Goal: Task Accomplishment & Management: Manage account settings

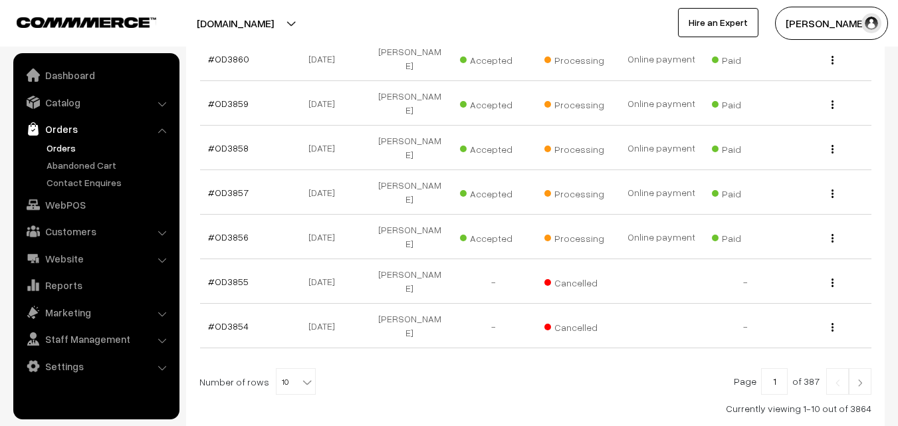
scroll to position [441, 0]
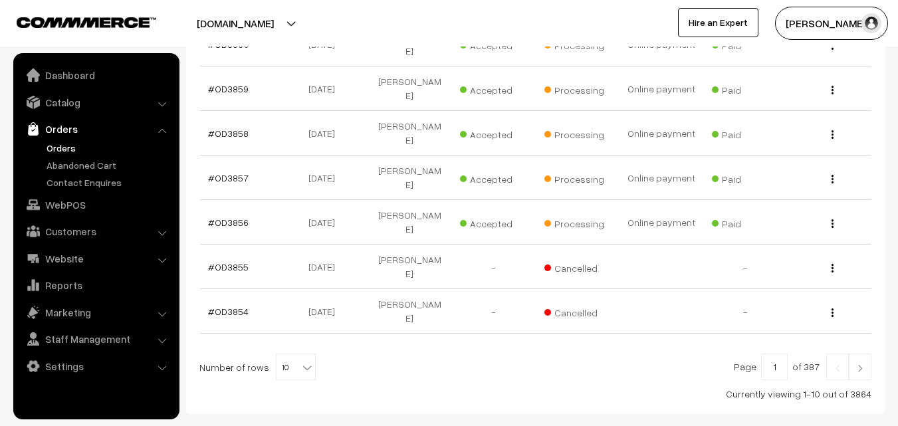
click at [861, 364] on img at bounding box center [860, 368] width 12 height 8
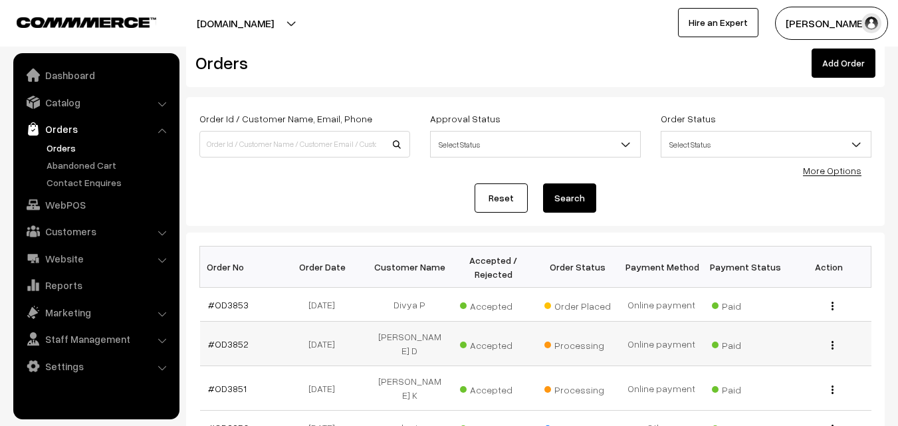
scroll to position [66, 0]
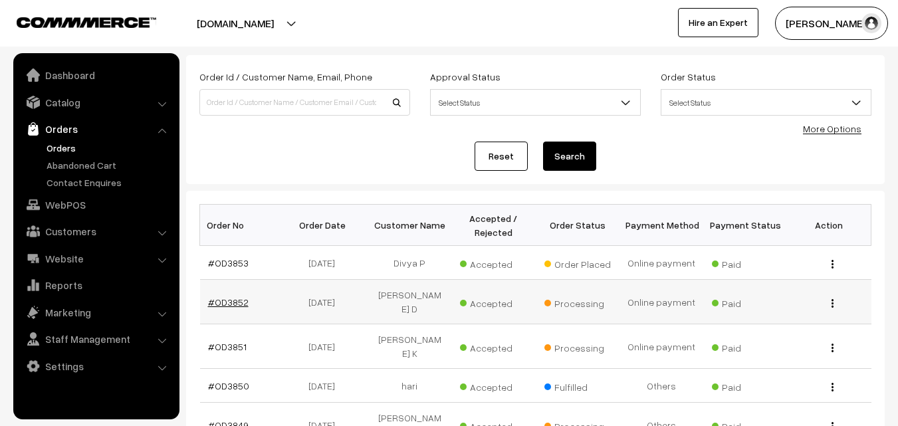
click at [236, 298] on link "#OD3852" at bounding box center [228, 301] width 41 height 11
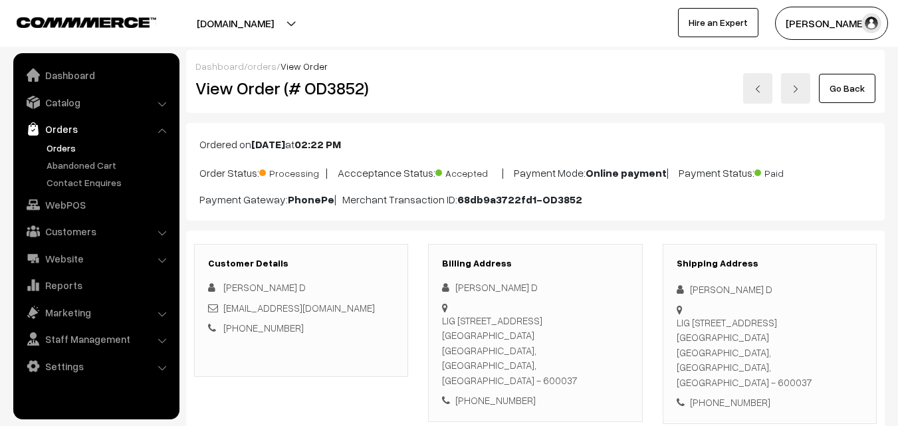
click at [859, 92] on link "Go Back" at bounding box center [846, 88] width 56 height 29
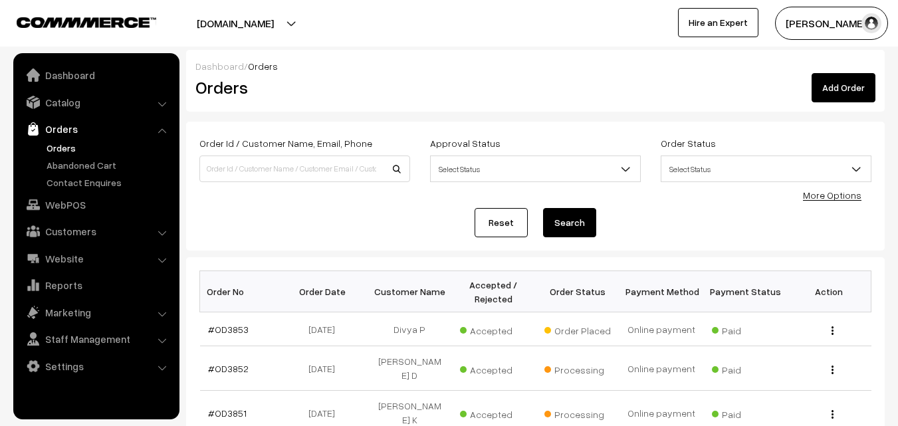
click at [497, 226] on link "Reset" at bounding box center [500, 222] width 53 height 29
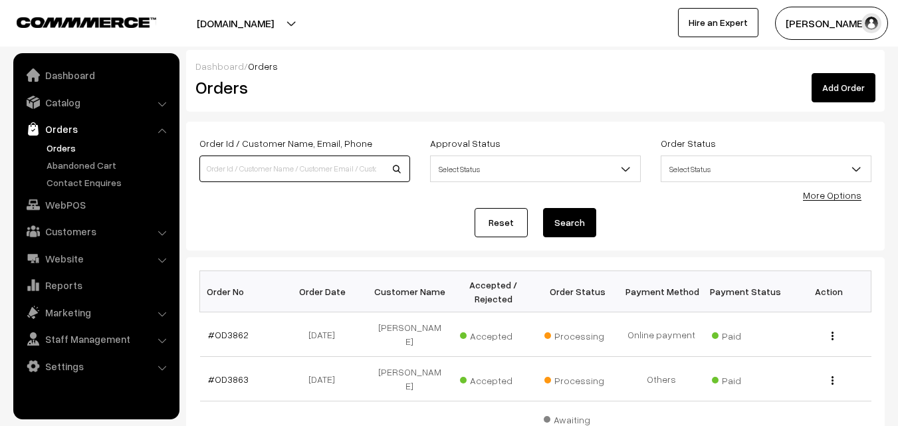
click at [270, 166] on input at bounding box center [304, 168] width 211 height 27
drag, startPoint x: 405, startPoint y: 389, endPoint x: 330, endPoint y: 339, distance: 90.1
click at [330, 339] on td "[DATE]" at bounding box center [326, 334] width 84 height 45
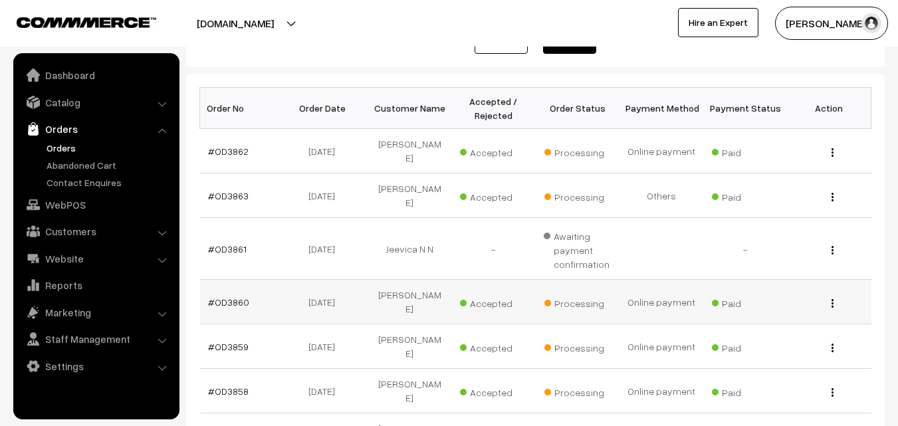
scroll to position [199, 0]
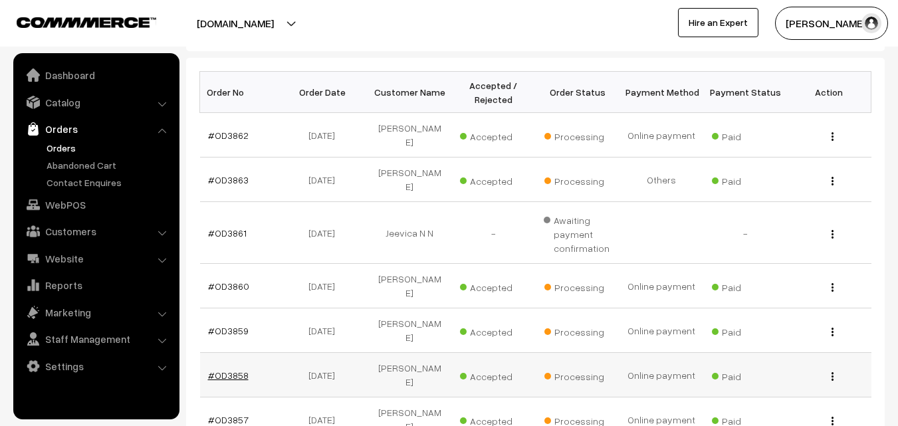
click at [235, 369] on link "#OD3858" at bounding box center [228, 374] width 41 height 11
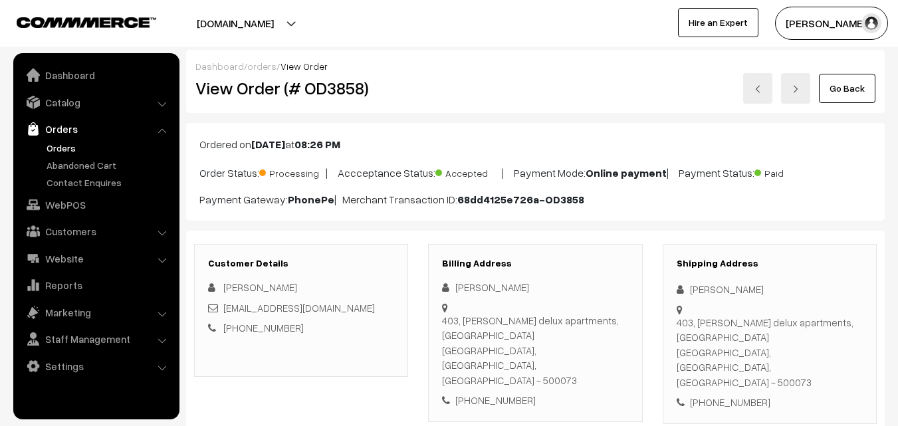
click at [856, 85] on link "Go Back" at bounding box center [846, 88] width 56 height 29
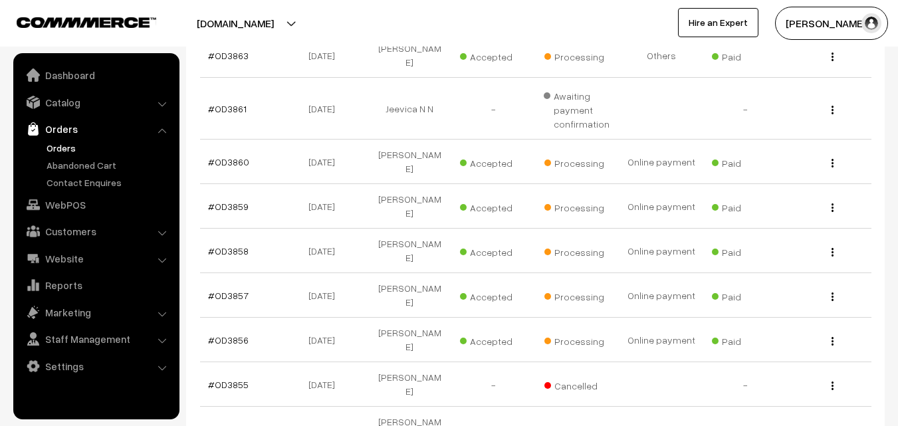
scroll to position [399, 0]
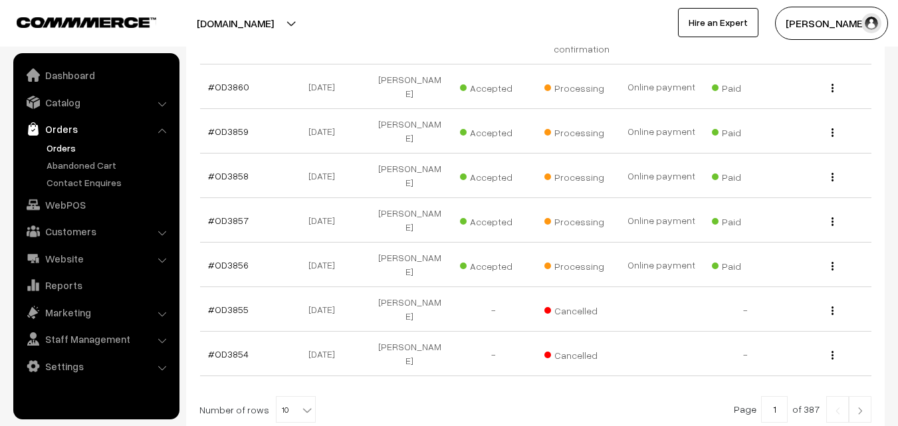
click at [856, 407] on img at bounding box center [860, 411] width 12 height 8
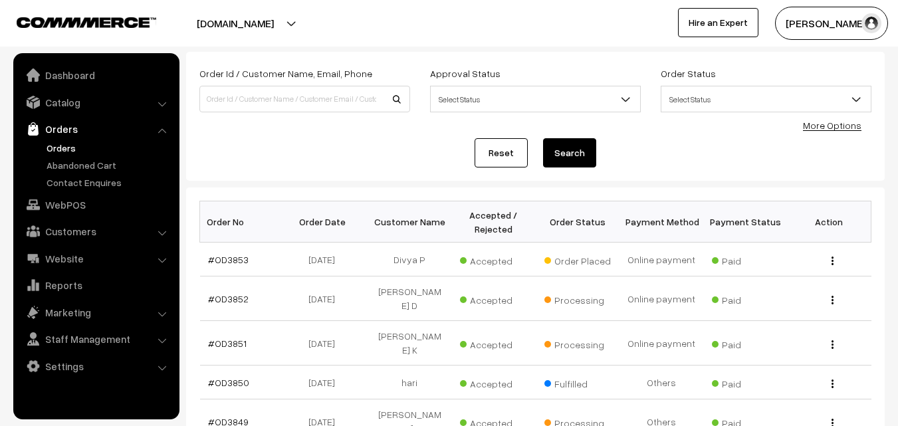
scroll to position [133, 0]
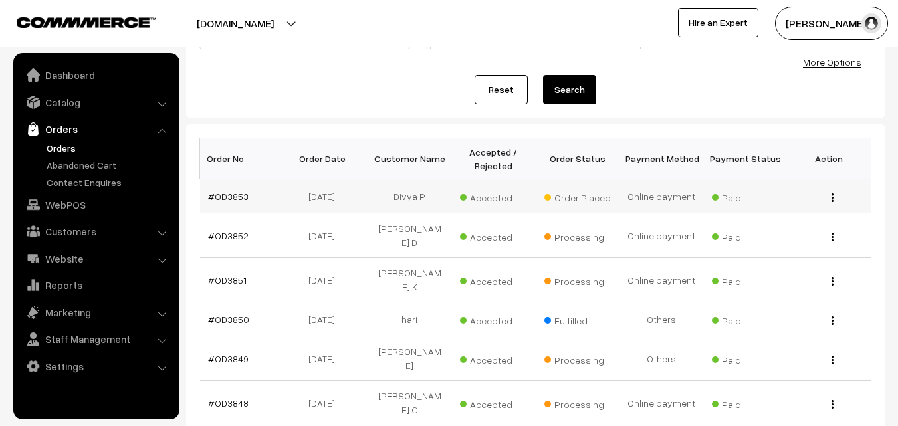
click at [235, 201] on link "#OD3853" at bounding box center [228, 196] width 41 height 11
click at [231, 201] on link "#OD3853" at bounding box center [228, 196] width 41 height 11
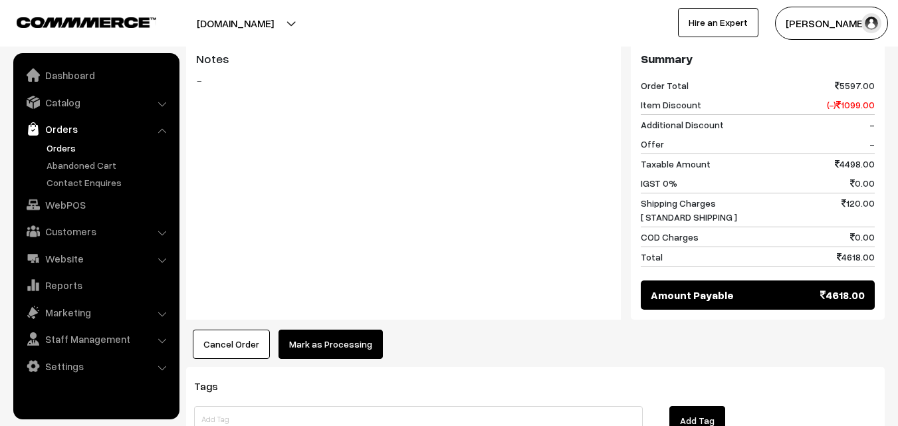
scroll to position [2325, 0]
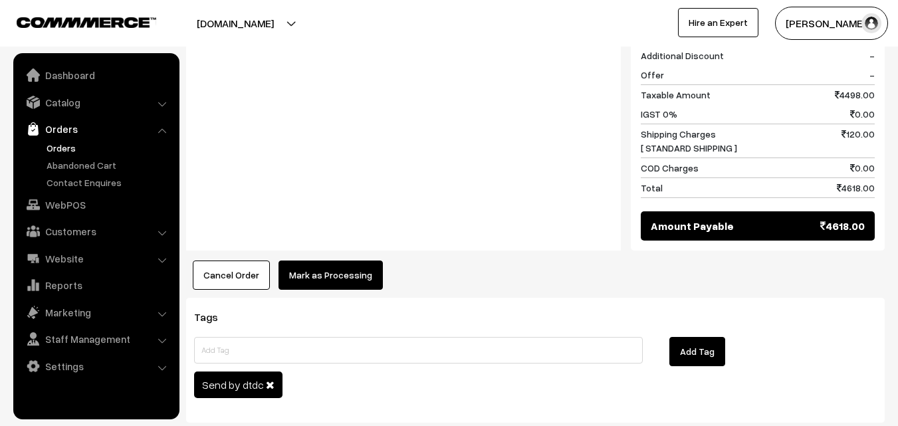
click at [304, 260] on button "Mark as Processing" at bounding box center [330, 274] width 104 height 29
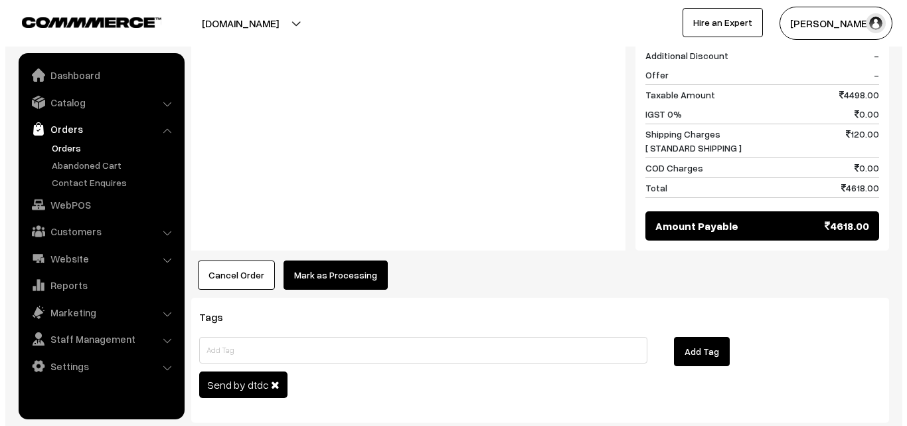
scroll to position [2346, 0]
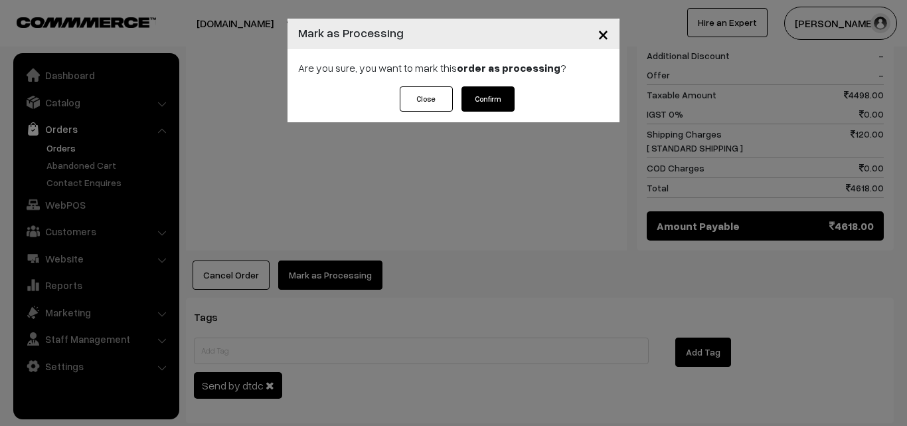
click at [504, 94] on button "Confirm" at bounding box center [488, 98] width 53 height 25
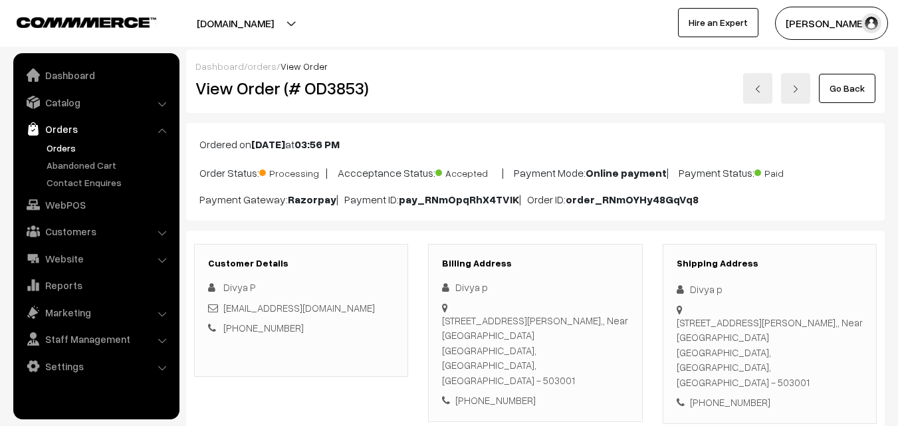
click at [838, 92] on link "Go Back" at bounding box center [846, 88] width 56 height 29
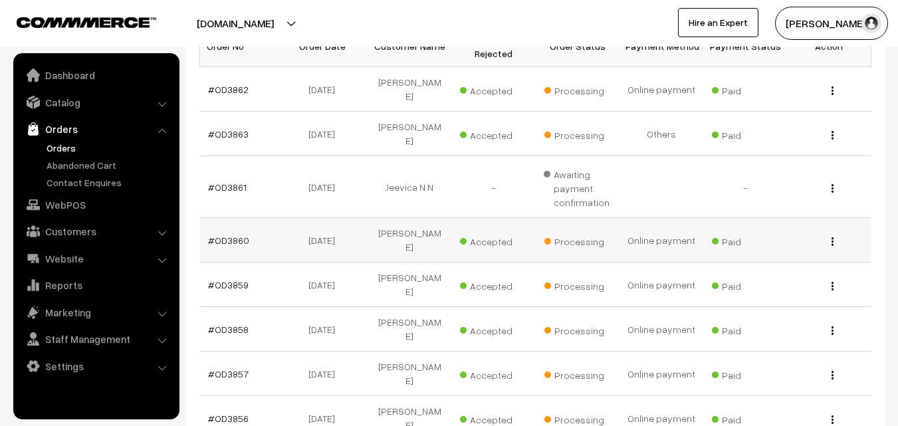
scroll to position [266, 0]
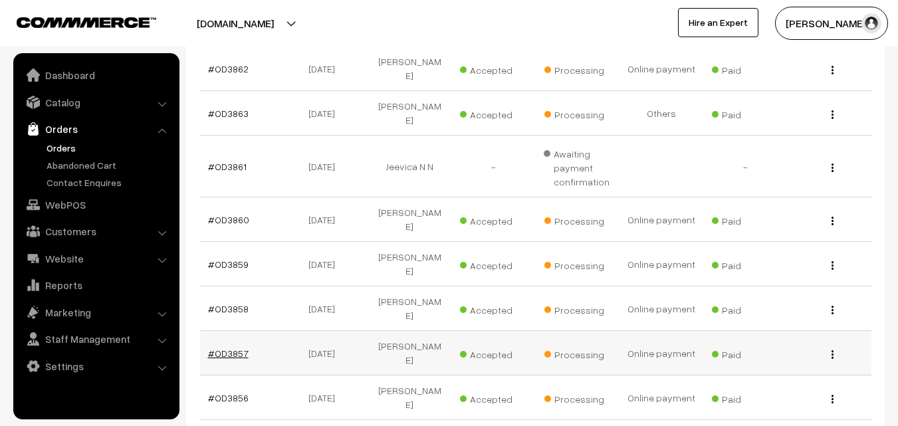
click at [238, 347] on link "#OD3857" at bounding box center [228, 352] width 41 height 11
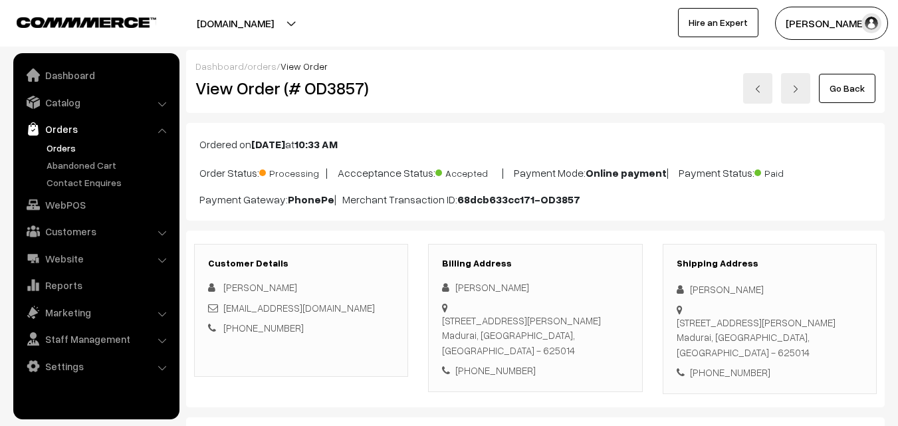
click at [846, 92] on link "Go Back" at bounding box center [846, 88] width 56 height 29
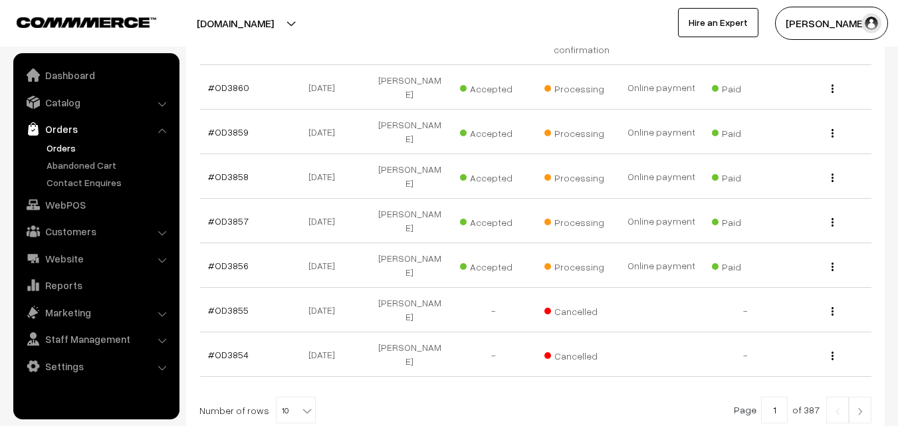
scroll to position [399, 0]
click at [232, 259] on link "#OD3856" at bounding box center [228, 264] width 41 height 11
click at [231, 259] on link "#OD3856" at bounding box center [228, 264] width 41 height 11
click at [229, 259] on link "#OD3856" at bounding box center [228, 264] width 41 height 11
click at [217, 259] on link "#OD3856" at bounding box center [228, 264] width 41 height 11
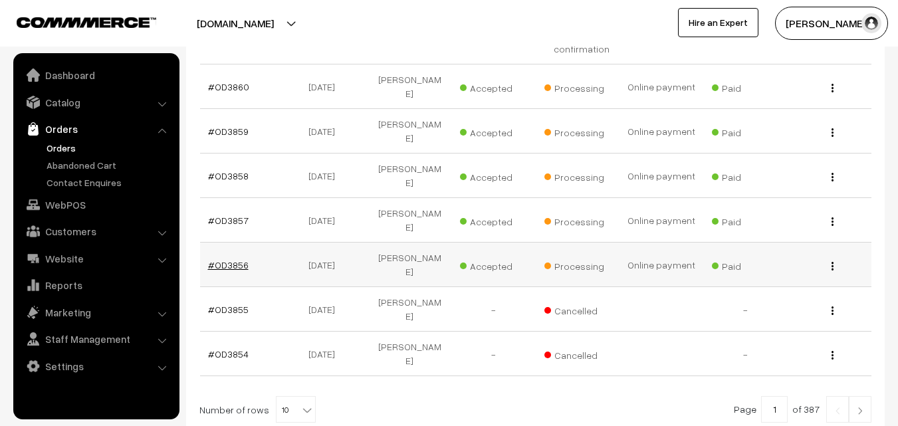
click at [217, 259] on link "#OD3856" at bounding box center [228, 264] width 41 height 11
click at [244, 259] on link "#OD3856" at bounding box center [228, 264] width 41 height 11
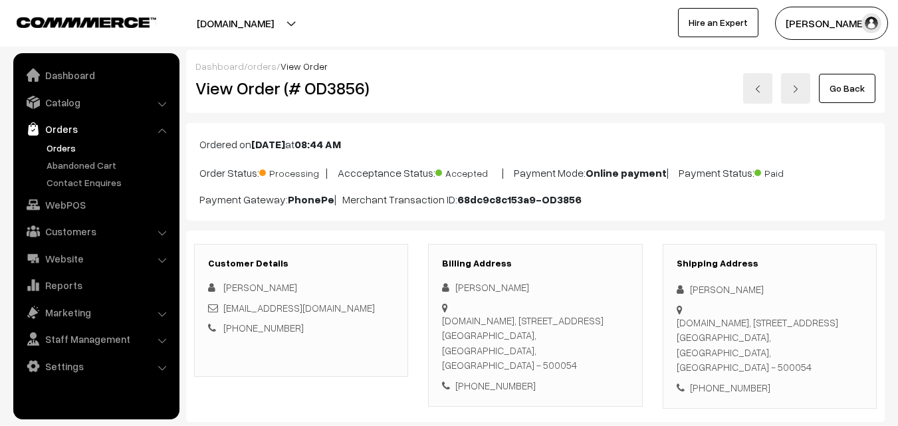
click at [848, 86] on link "Go Back" at bounding box center [846, 88] width 56 height 29
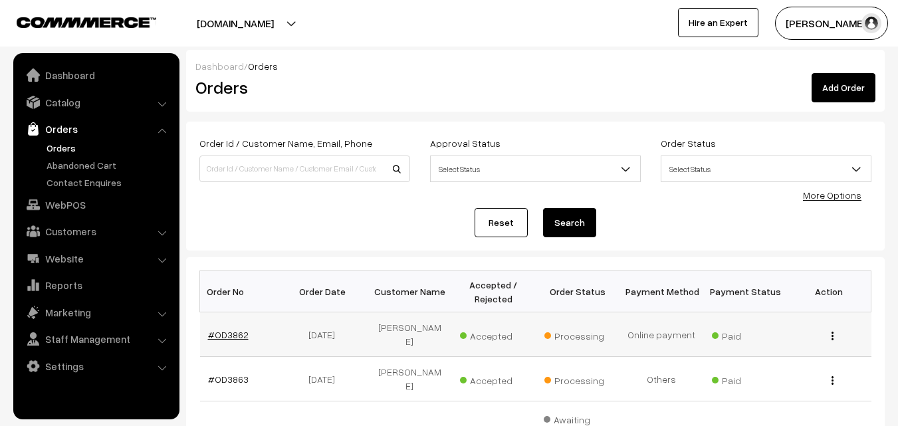
click at [235, 335] on link "#OD3862" at bounding box center [228, 334] width 41 height 11
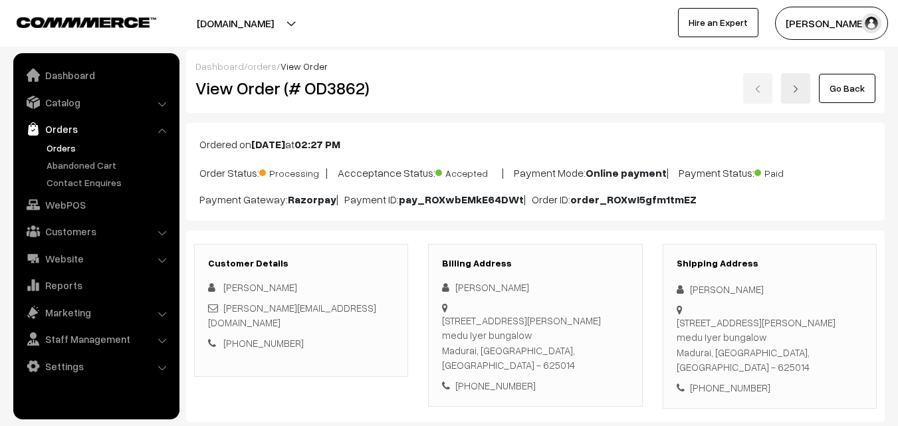
click at [849, 90] on link "Go Back" at bounding box center [846, 88] width 56 height 29
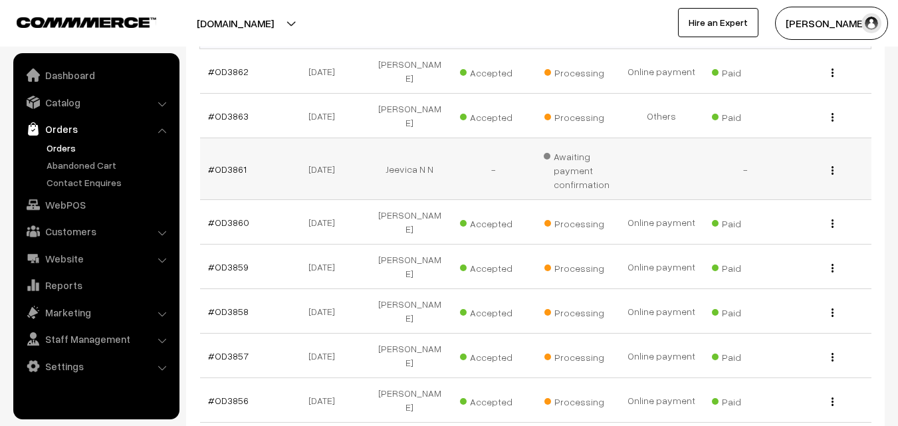
scroll to position [266, 0]
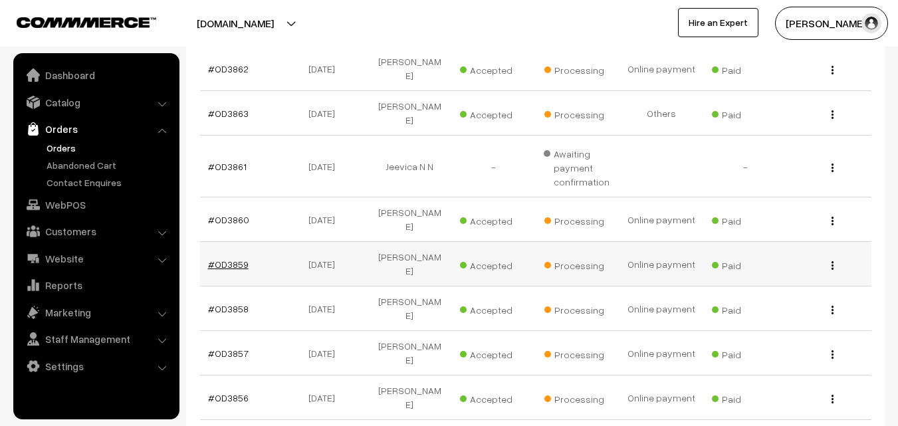
click at [233, 258] on link "#OD3859" at bounding box center [228, 263] width 41 height 11
click at [234, 258] on link "#OD3859" at bounding box center [228, 263] width 41 height 11
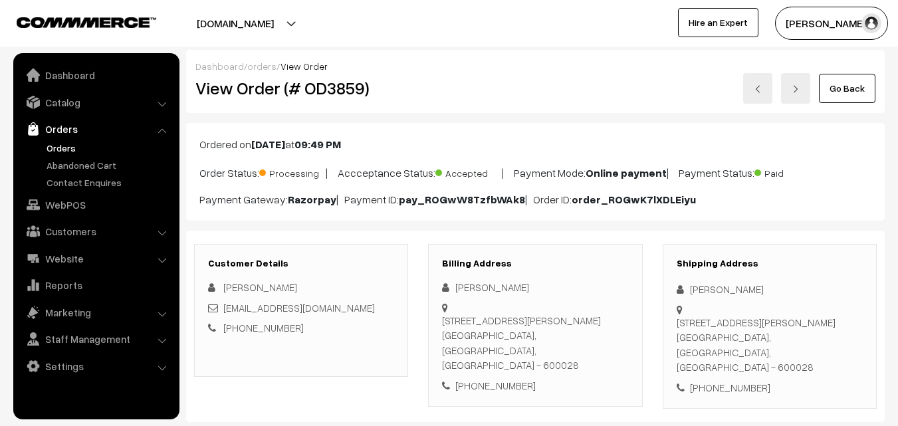
click at [844, 96] on link "Go Back" at bounding box center [846, 88] width 56 height 29
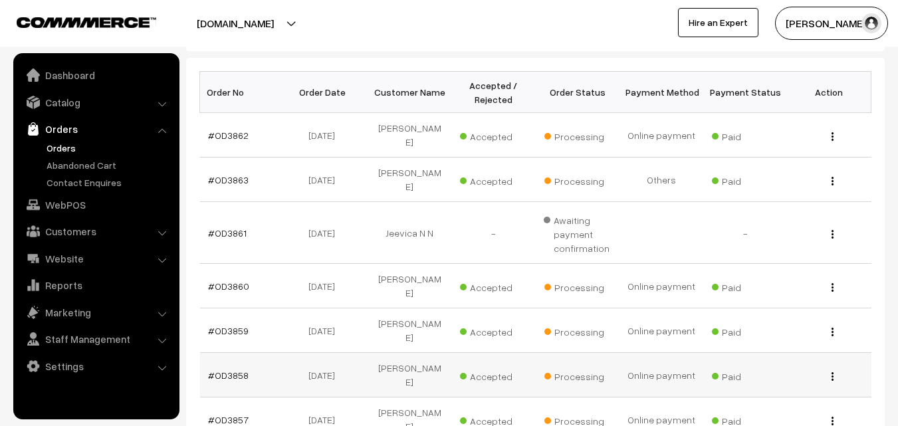
scroll to position [266, 0]
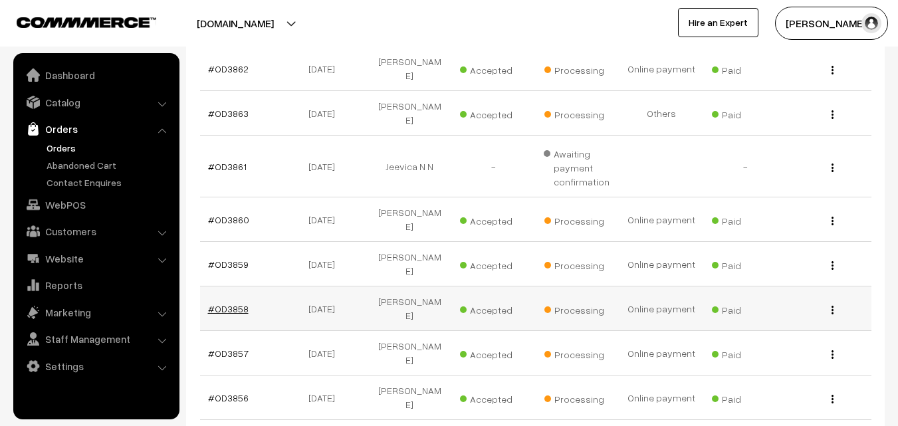
click at [241, 303] on link "#OD3858" at bounding box center [228, 308] width 41 height 11
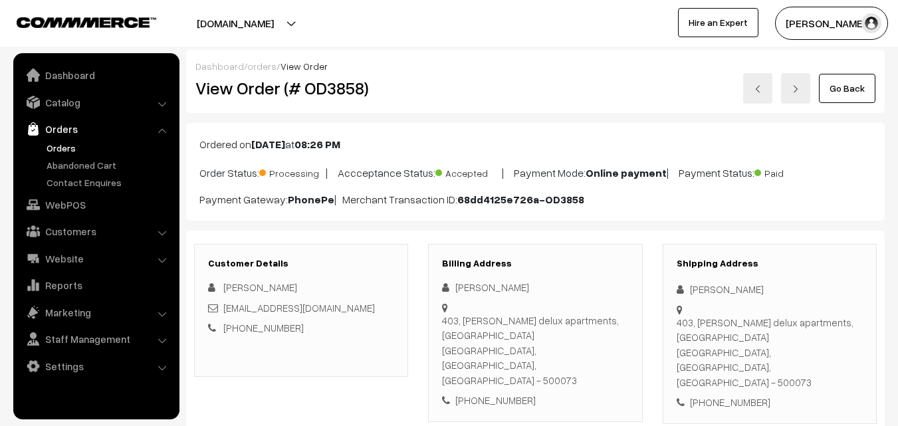
click at [834, 86] on link "Go Back" at bounding box center [846, 88] width 56 height 29
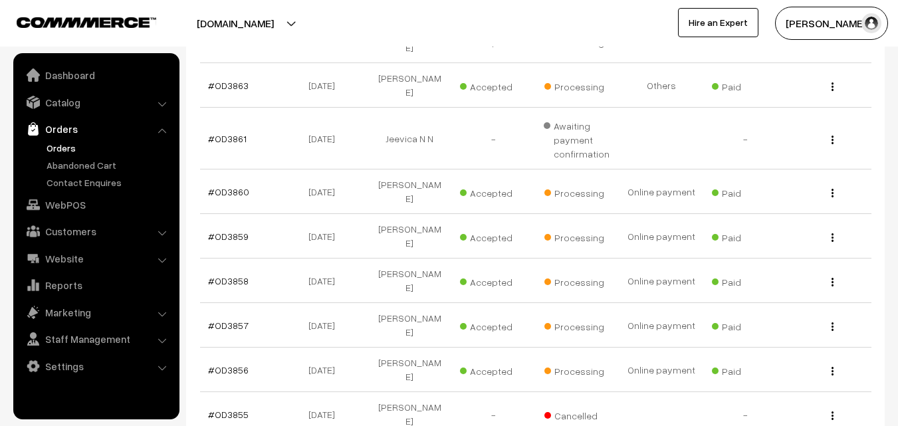
scroll to position [332, 0]
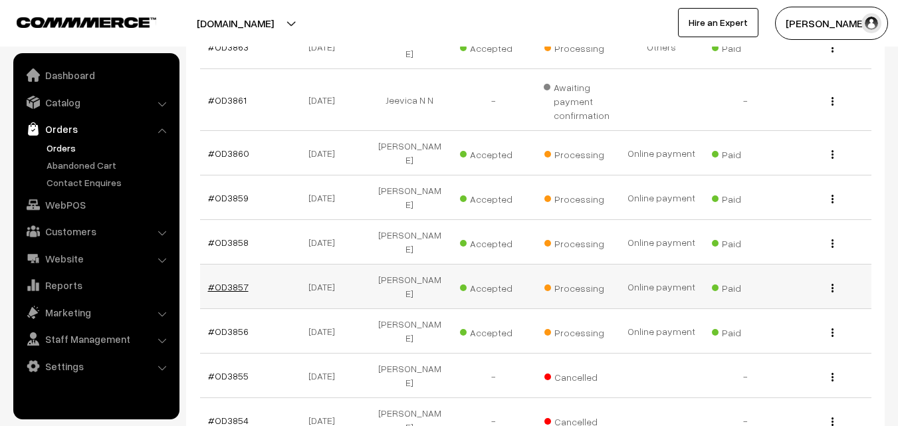
click at [234, 281] on link "#OD3857" at bounding box center [228, 286] width 41 height 11
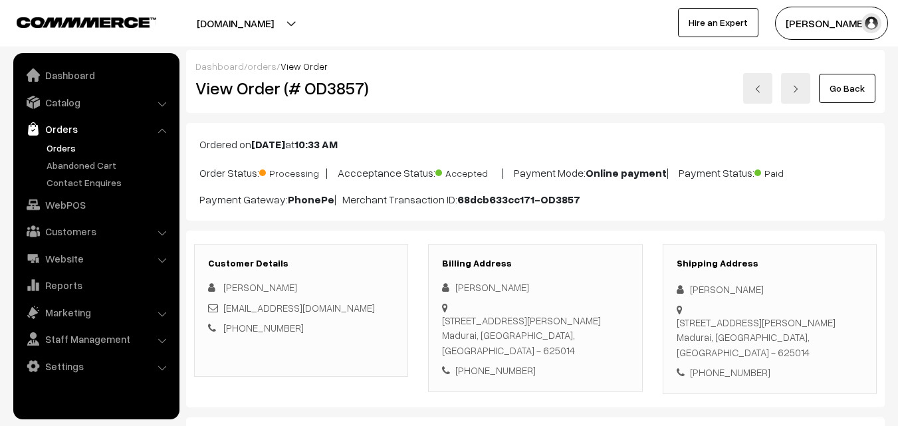
click at [837, 82] on link "Go Back" at bounding box center [846, 88] width 56 height 29
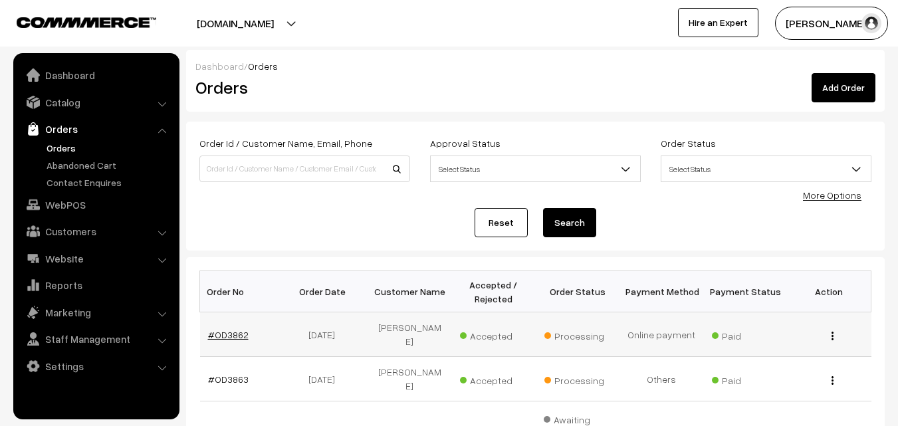
click at [237, 336] on link "#OD3862" at bounding box center [228, 334] width 41 height 11
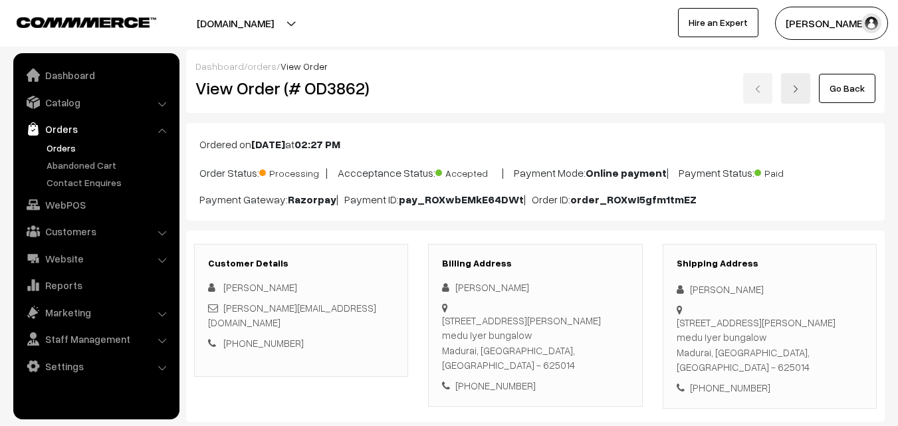
click at [848, 89] on link "Go Back" at bounding box center [846, 88] width 56 height 29
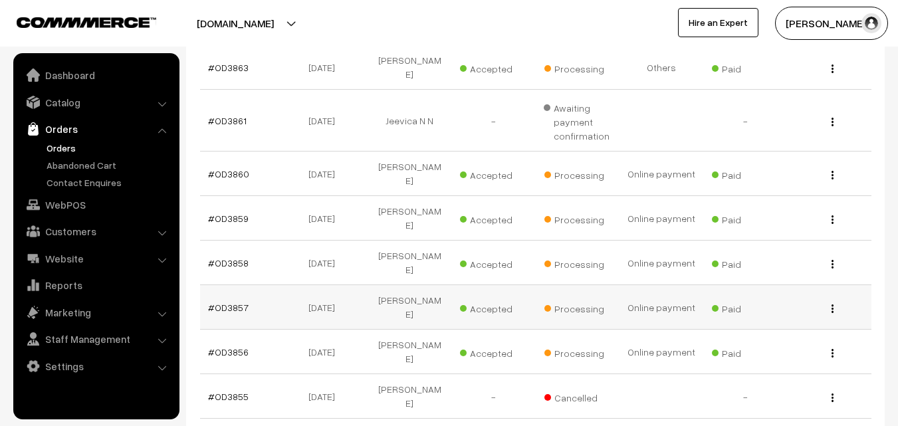
scroll to position [399, 0]
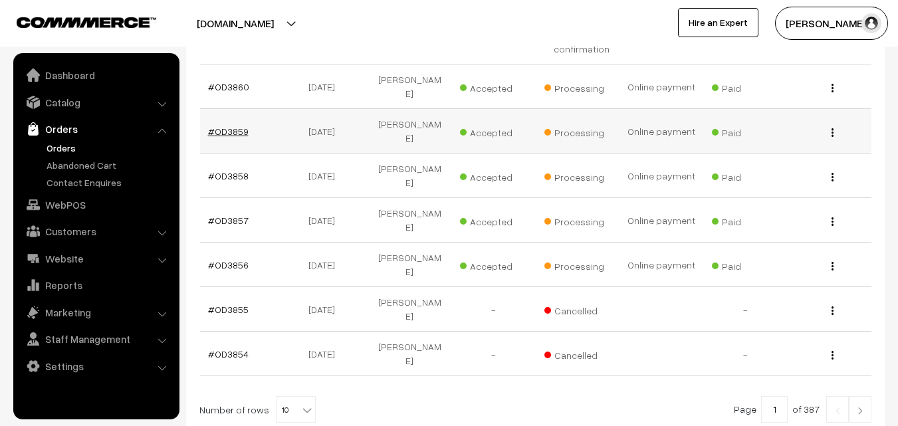
click at [234, 126] on link "#OD3859" at bounding box center [228, 131] width 41 height 11
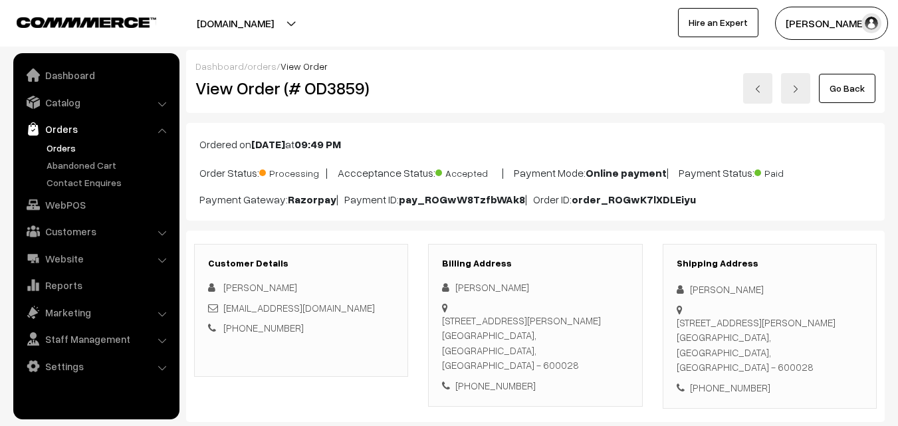
click at [860, 86] on link "Go Back" at bounding box center [846, 88] width 56 height 29
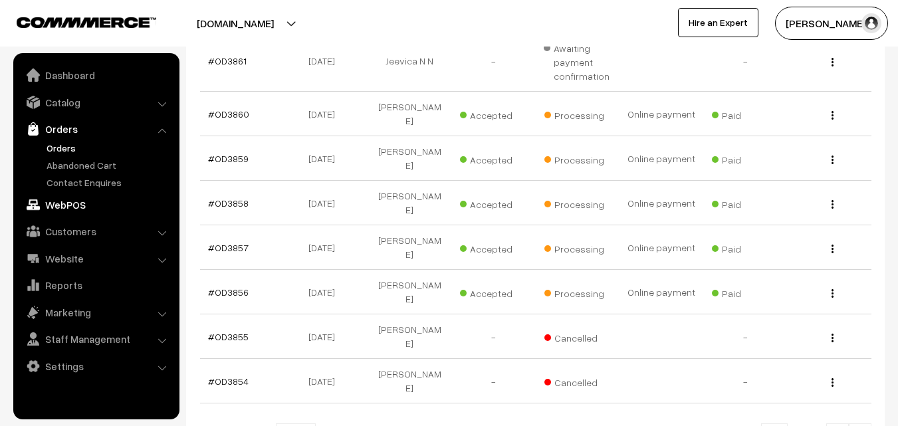
scroll to position [332, 0]
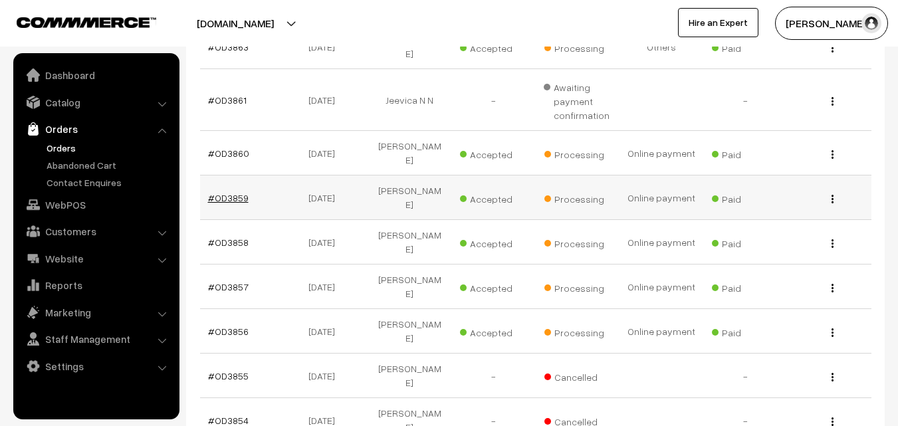
click at [237, 192] on link "#OD3859" at bounding box center [228, 197] width 41 height 11
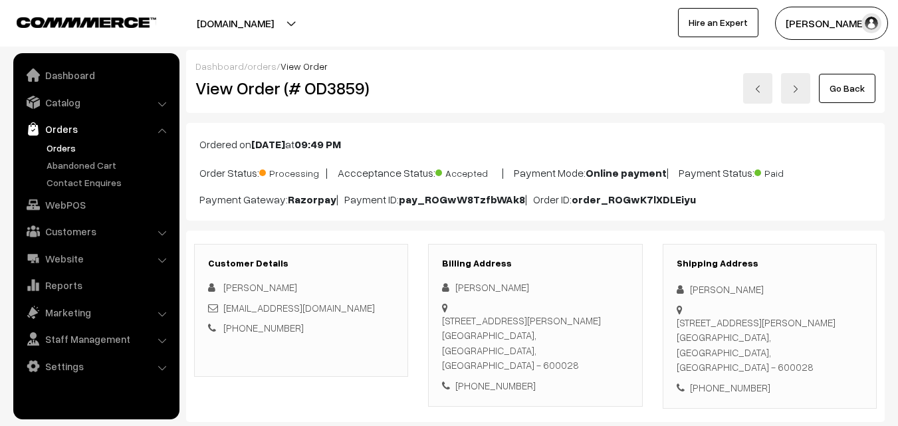
click at [863, 91] on link "Go Back" at bounding box center [846, 88] width 56 height 29
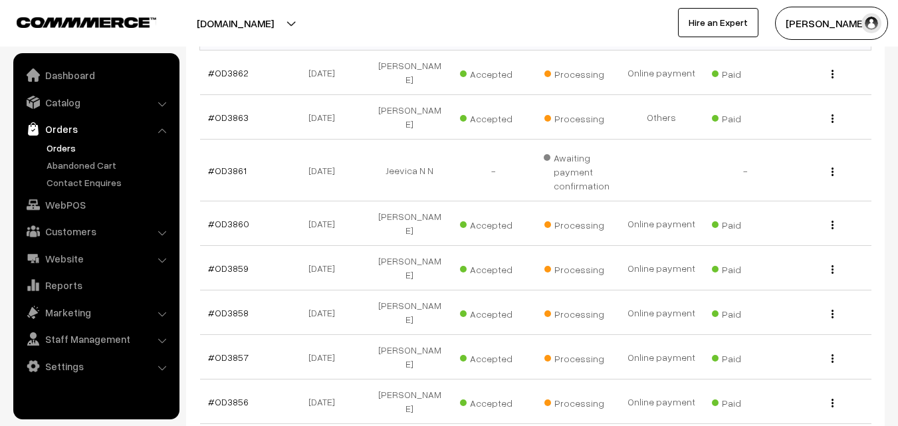
scroll to position [399, 0]
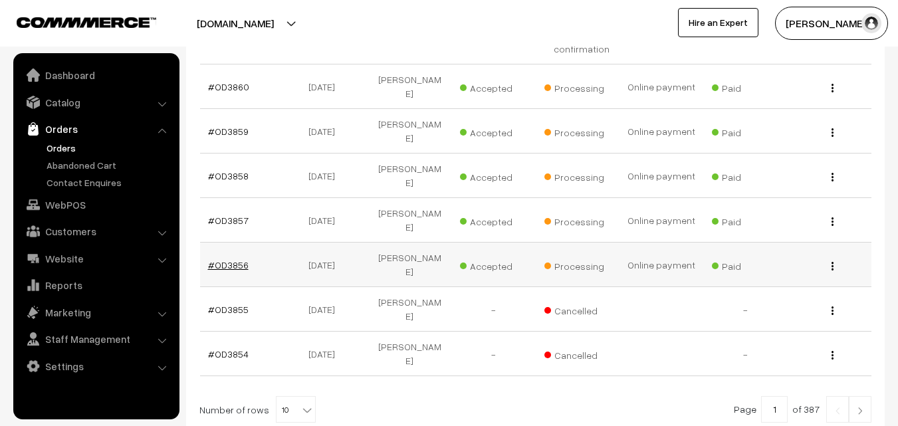
click at [233, 259] on link "#OD3856" at bounding box center [228, 264] width 41 height 11
click at [238, 215] on link "#OD3857" at bounding box center [228, 220] width 41 height 11
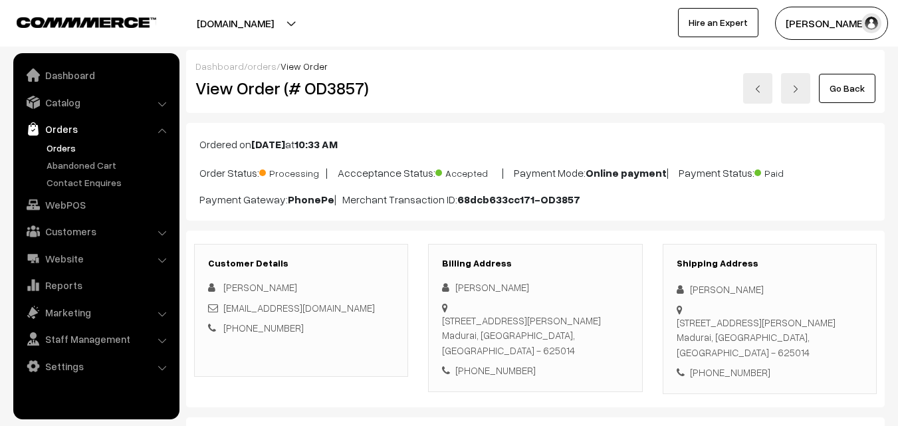
click at [864, 92] on link "Go Back" at bounding box center [846, 88] width 56 height 29
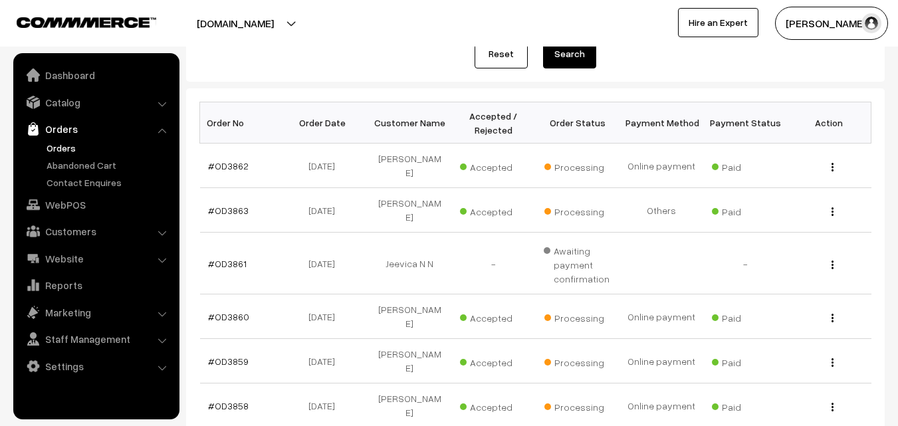
scroll to position [266, 0]
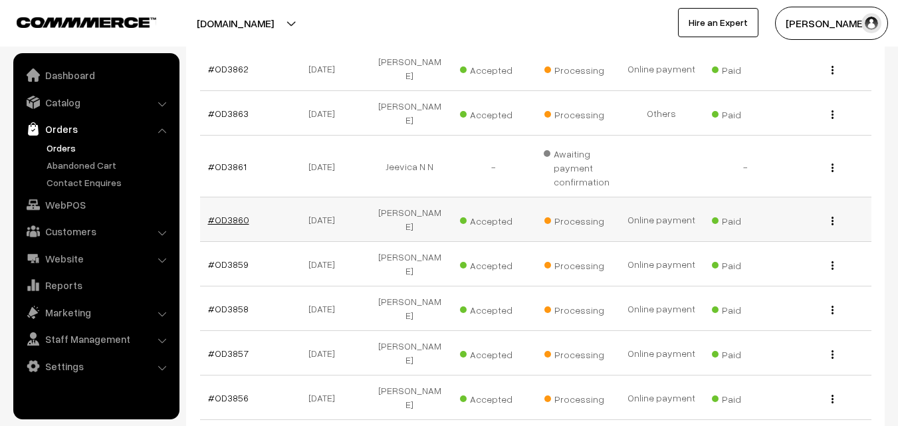
click at [228, 214] on link "#OD3860" at bounding box center [228, 219] width 41 height 11
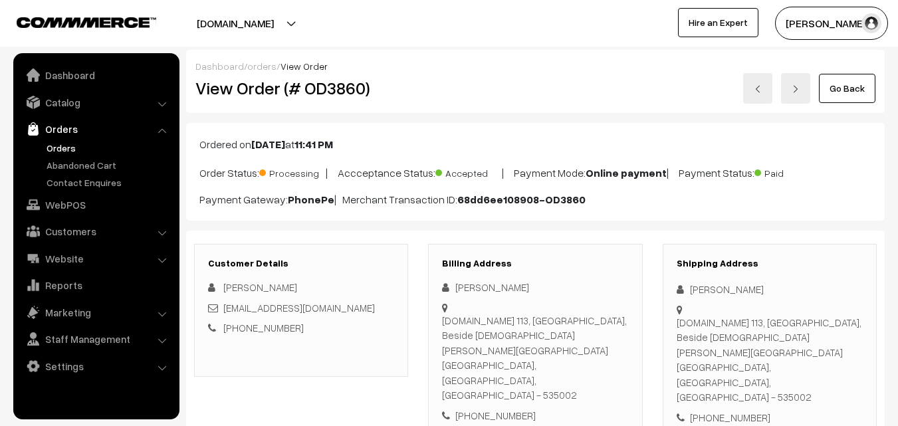
click at [864, 84] on link "Go Back" at bounding box center [846, 88] width 56 height 29
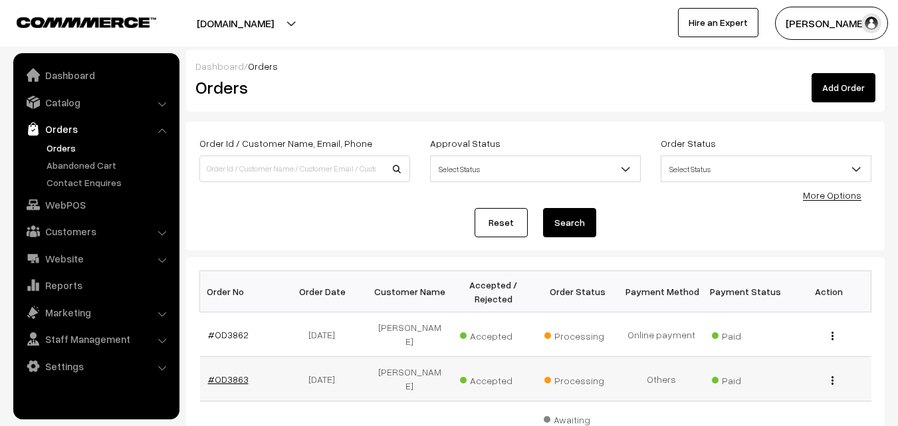
click at [245, 373] on link "#OD3863" at bounding box center [228, 378] width 41 height 11
click at [247, 373] on td "#OD3863" at bounding box center [242, 379] width 84 height 45
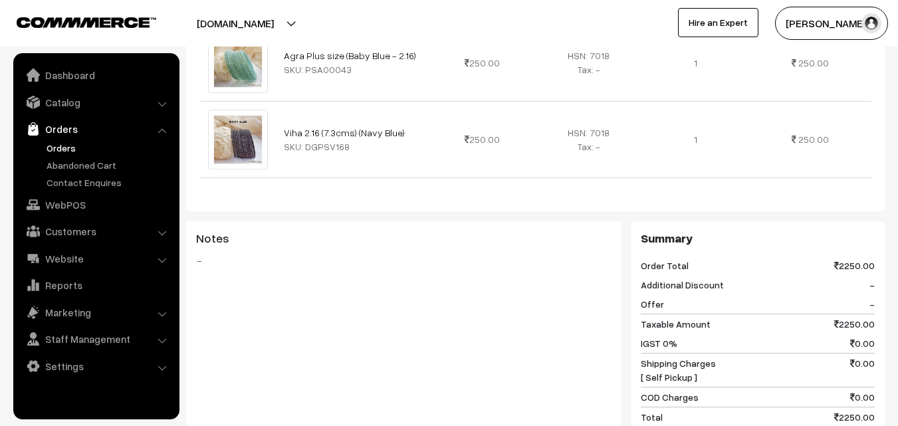
scroll to position [1196, 0]
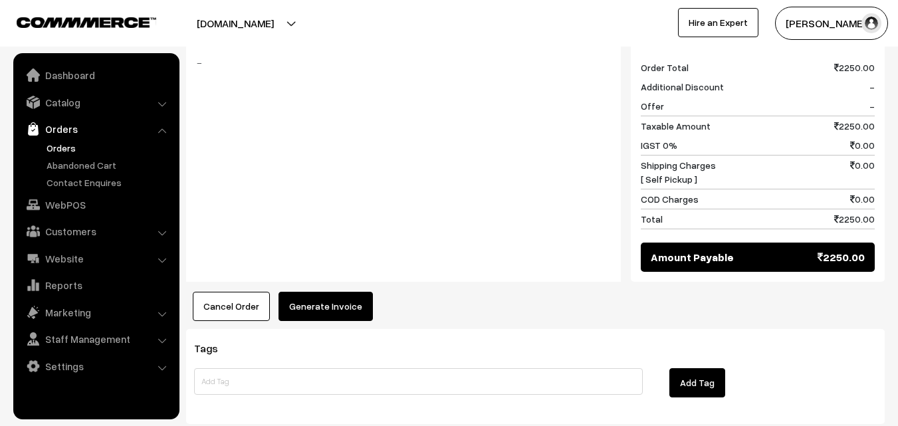
click at [332, 292] on button "Generate Invoice" at bounding box center [325, 306] width 94 height 29
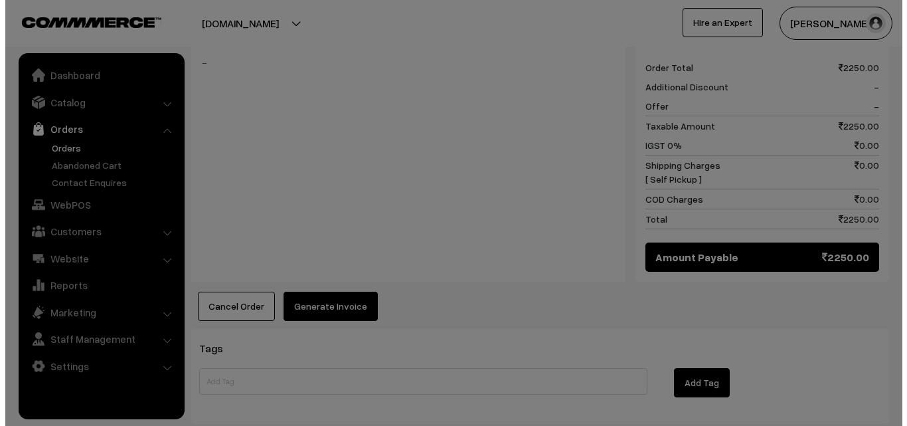
scroll to position [1206, 0]
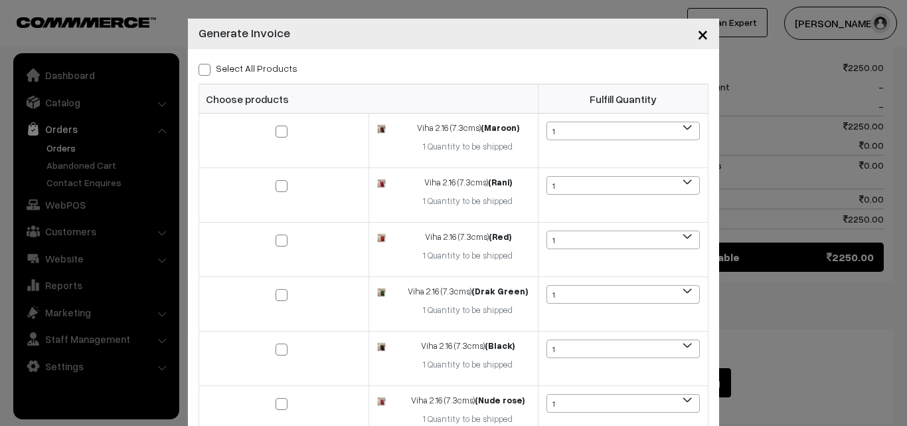
click at [203, 68] on span at bounding box center [205, 70] width 12 height 12
click at [203, 68] on input "Select All Products" at bounding box center [203, 67] width 9 height 9
checkbox input "true"
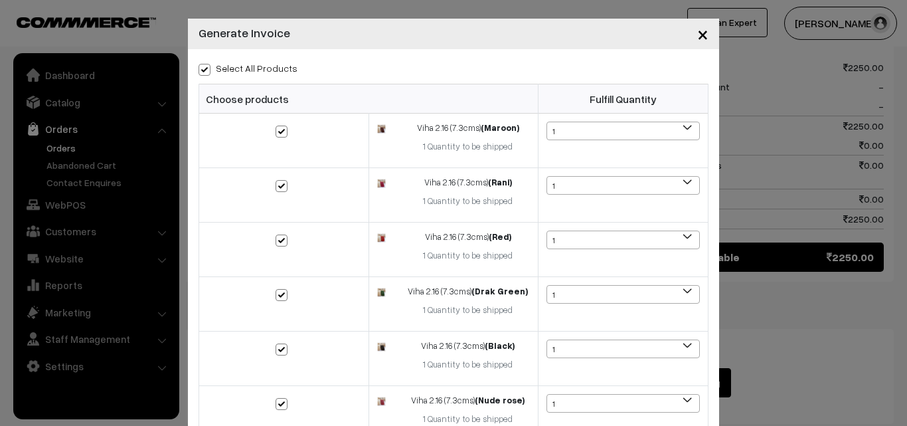
checkbox input "true"
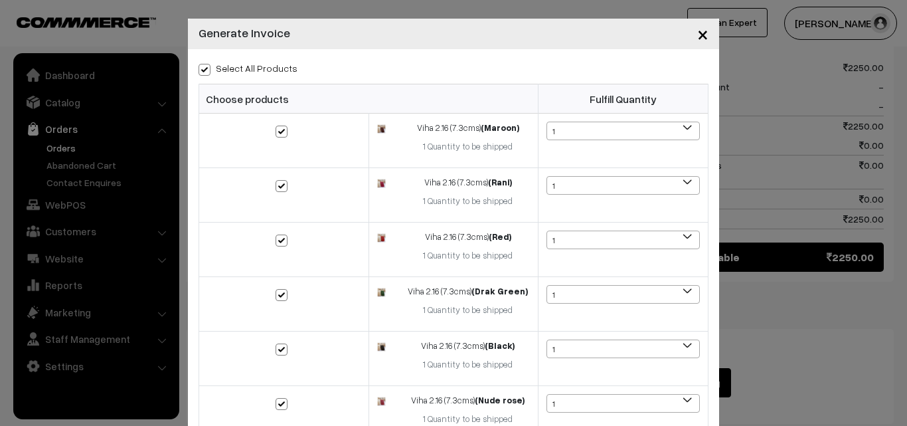
checkbox input "true"
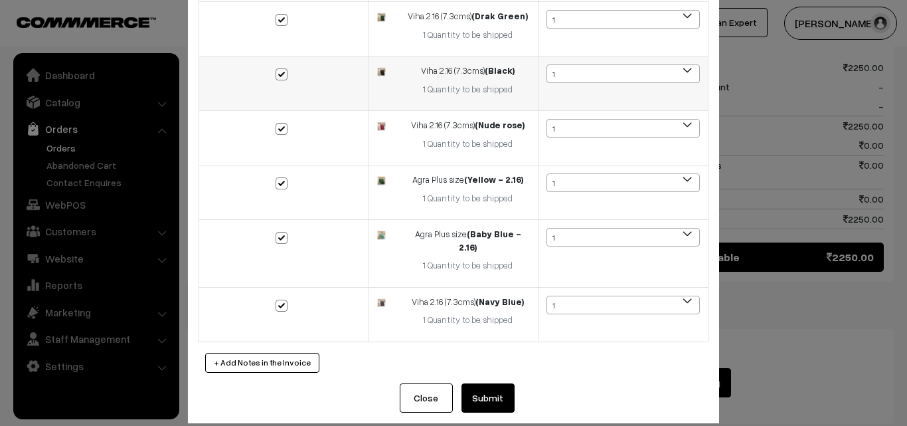
scroll to position [278, 0]
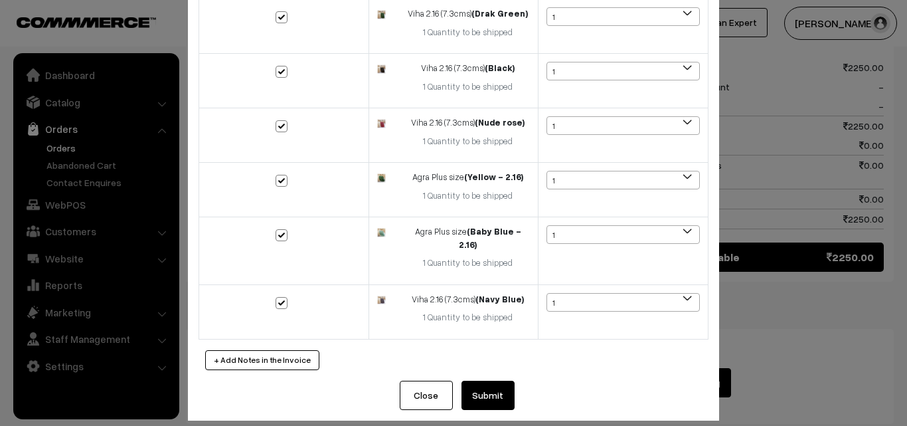
click at [476, 381] on button "Submit" at bounding box center [488, 395] width 53 height 29
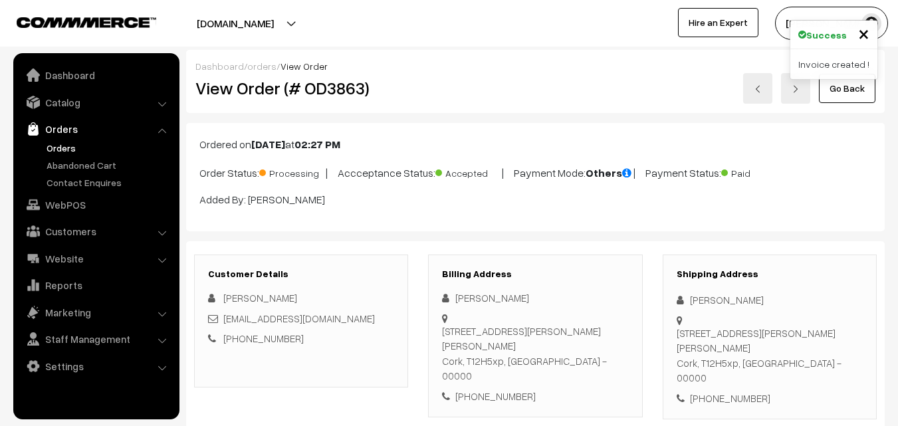
click at [853, 93] on link "Go Back" at bounding box center [846, 88] width 56 height 29
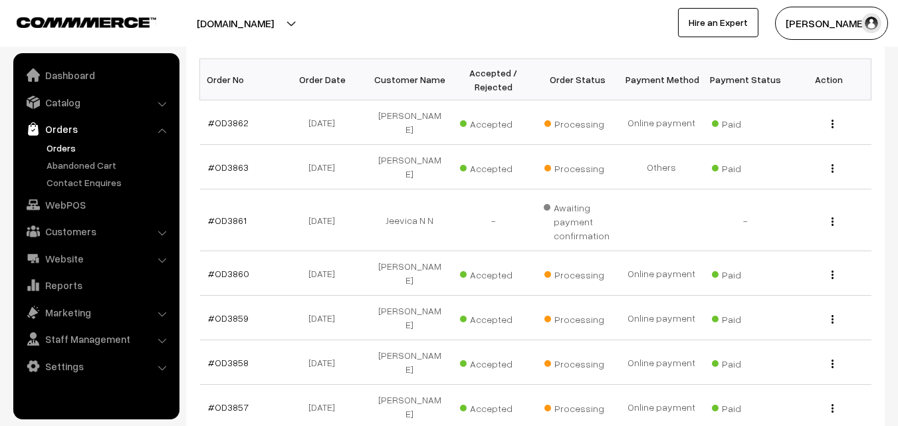
scroll to position [332, 0]
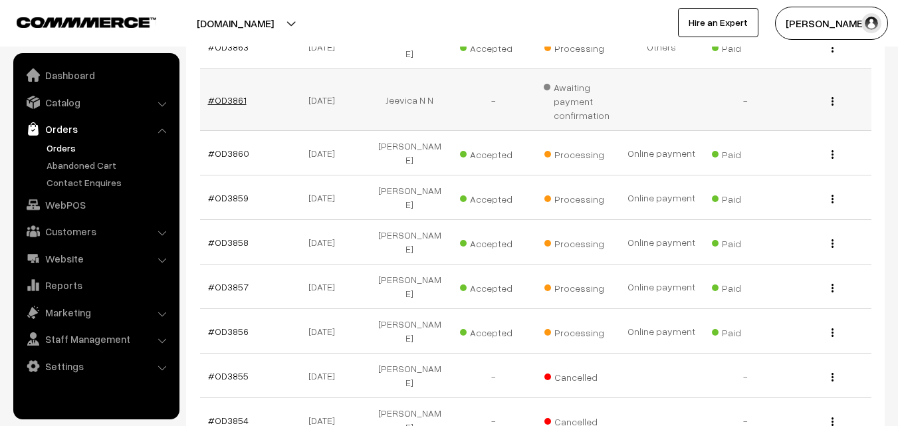
click at [237, 94] on link "#OD3861" at bounding box center [227, 99] width 39 height 11
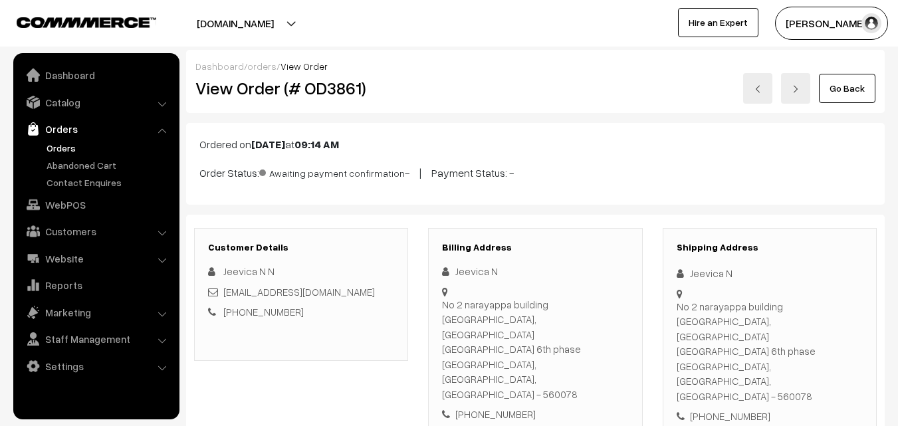
click at [846, 90] on link "Go Back" at bounding box center [846, 88] width 56 height 29
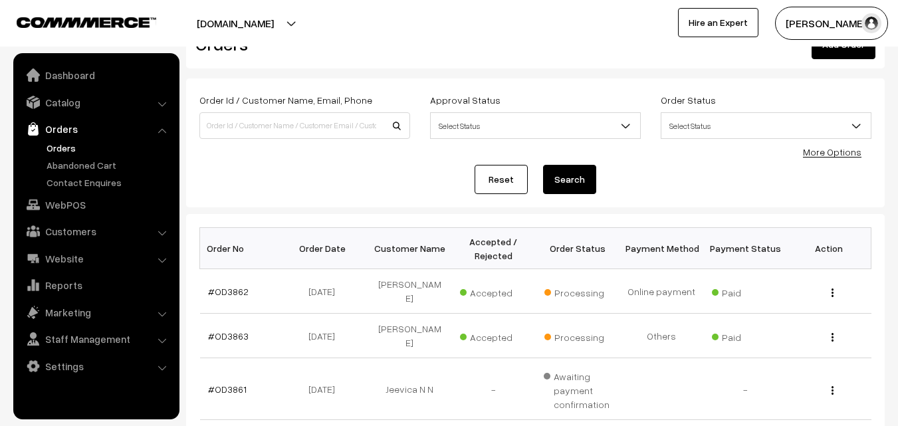
scroll to position [66, 0]
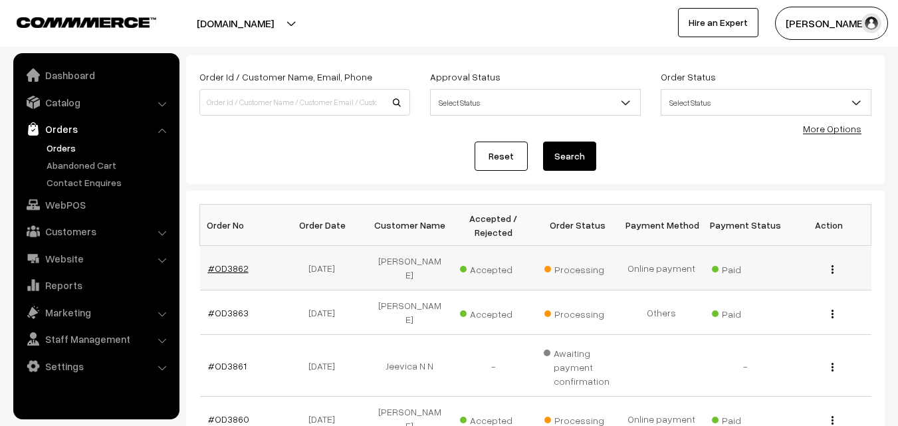
click at [235, 270] on link "#OD3862" at bounding box center [228, 267] width 41 height 11
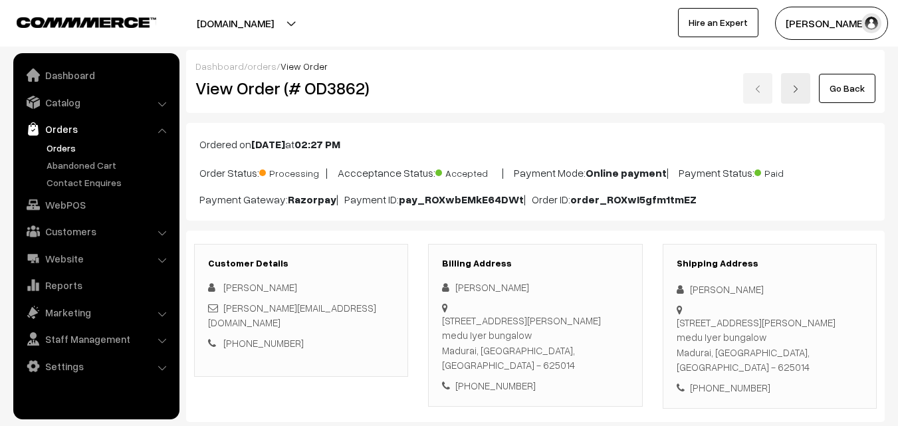
click at [831, 91] on link "Go Back" at bounding box center [846, 88] width 56 height 29
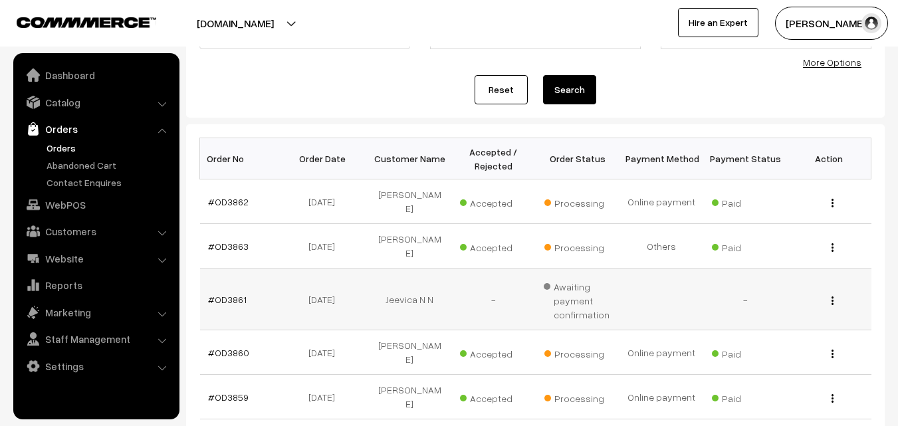
scroll to position [199, 0]
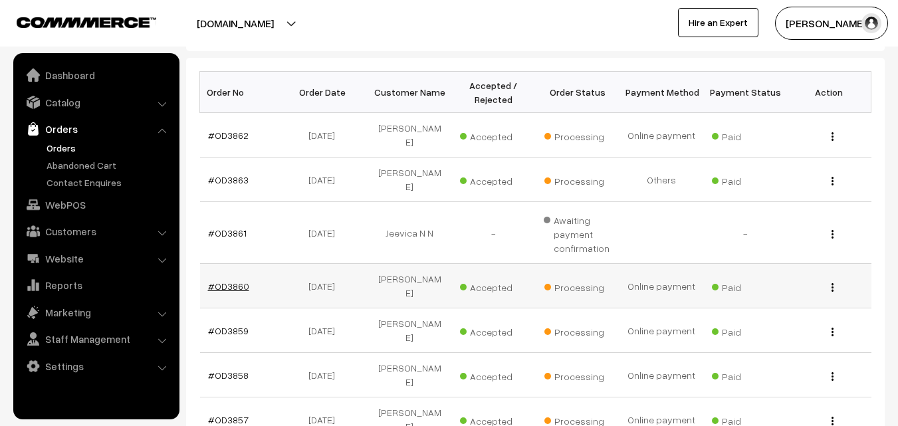
click at [241, 280] on link "#OD3860" at bounding box center [228, 285] width 41 height 11
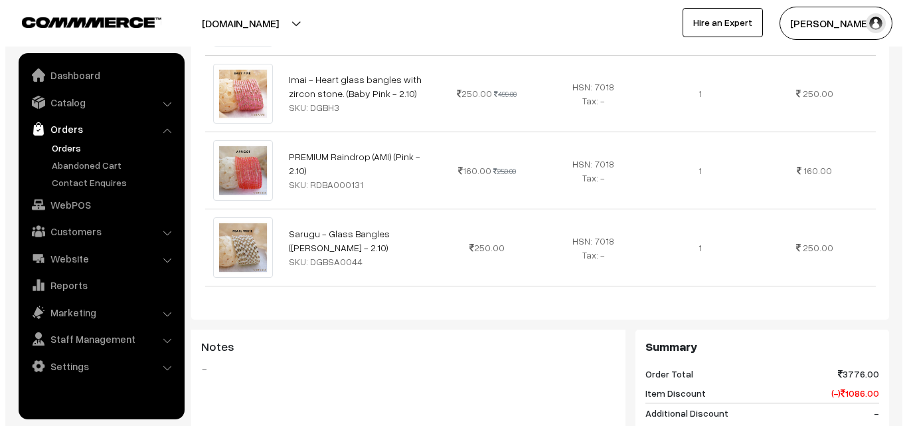
scroll to position [1329, 0]
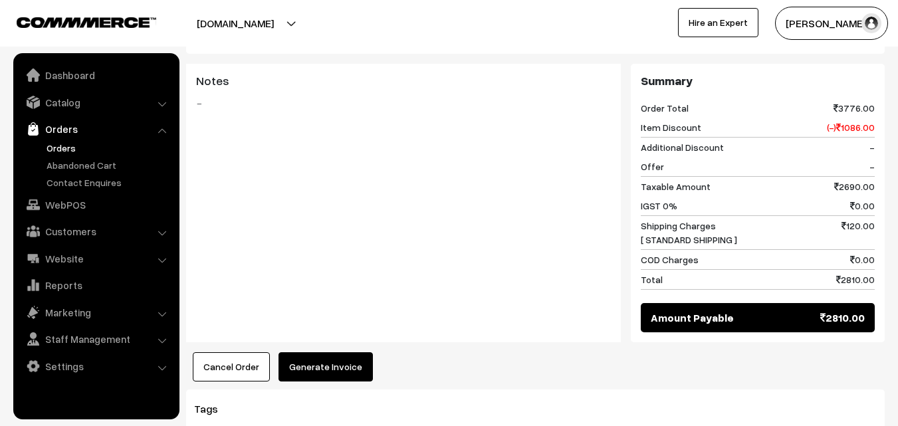
click at [346, 352] on button "Generate Invoice" at bounding box center [325, 366] width 94 height 29
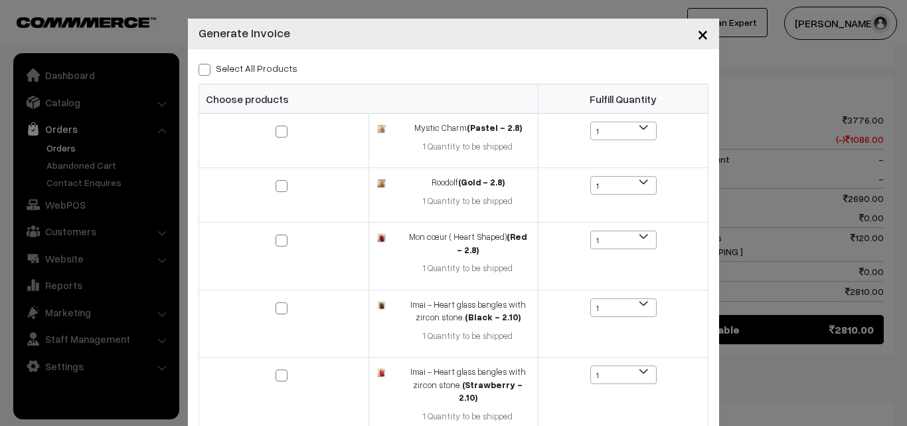
click at [199, 73] on span at bounding box center [205, 70] width 12 height 12
click at [199, 72] on input "Select All Products" at bounding box center [203, 67] width 9 height 9
checkbox input "true"
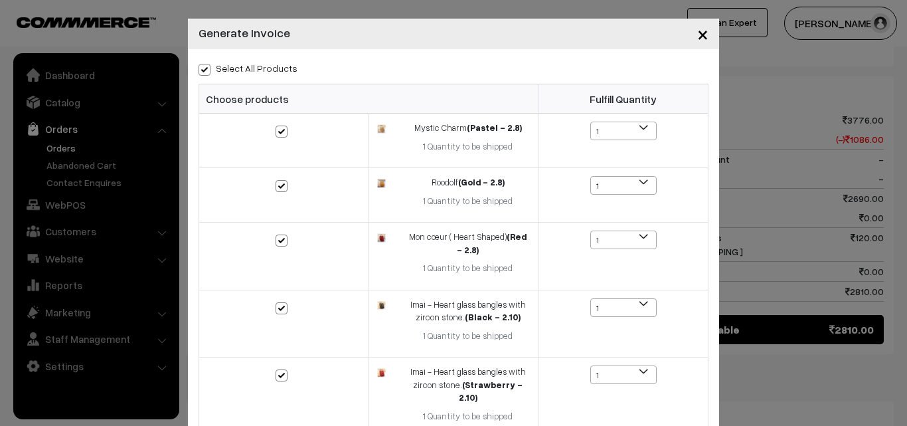
checkbox input "true"
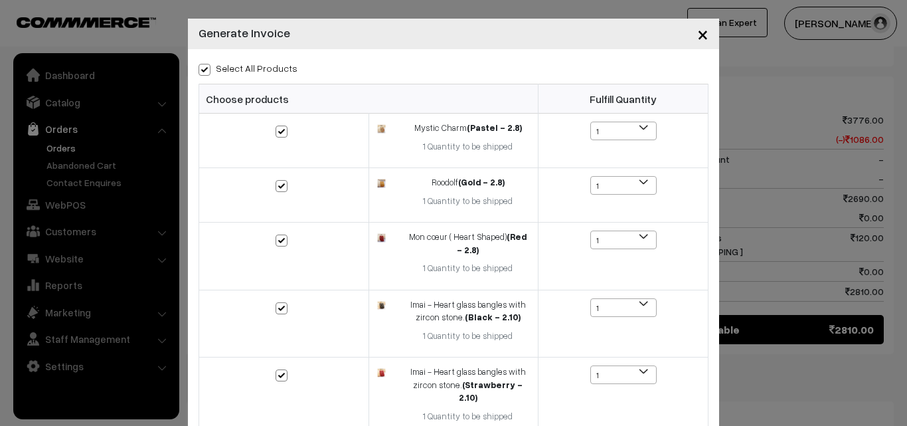
checkbox input "true"
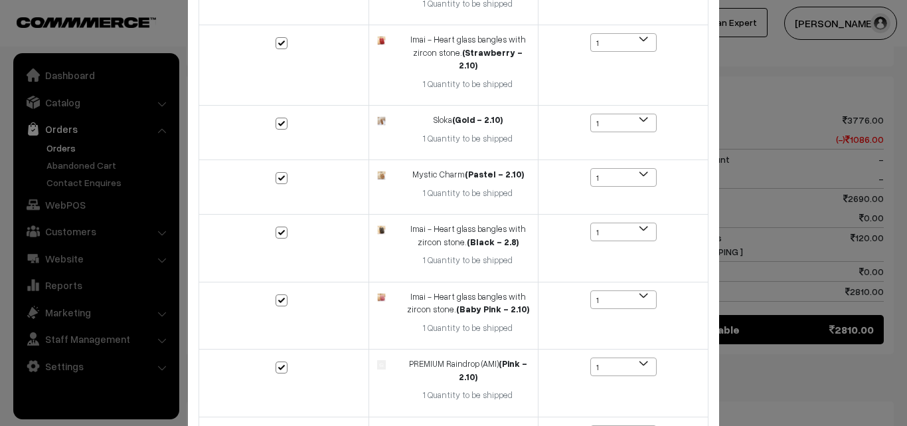
scroll to position [478, 0]
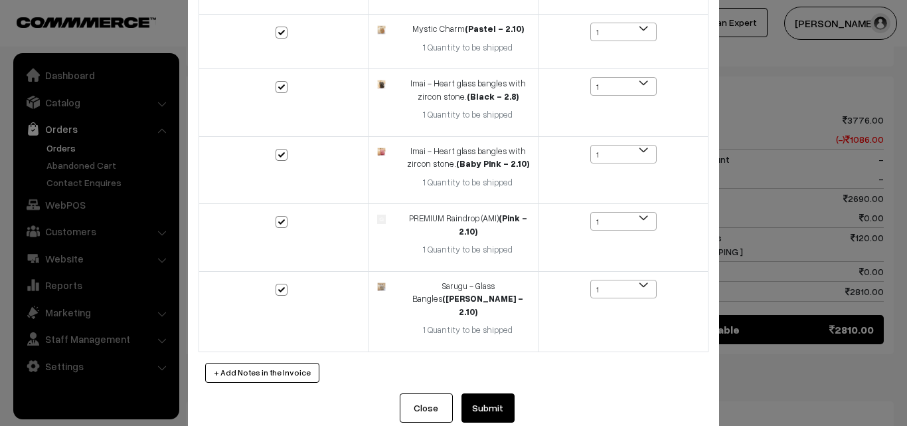
click at [490, 393] on button "Submit" at bounding box center [488, 407] width 53 height 29
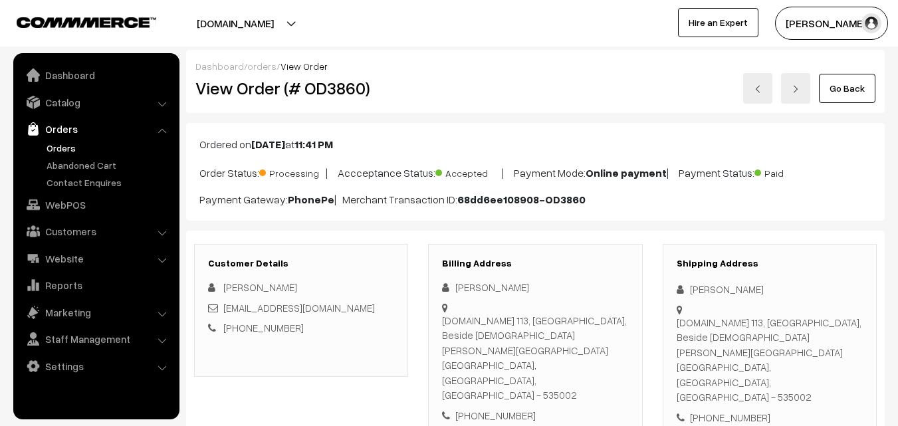
click at [849, 86] on link "Go Back" at bounding box center [846, 88] width 56 height 29
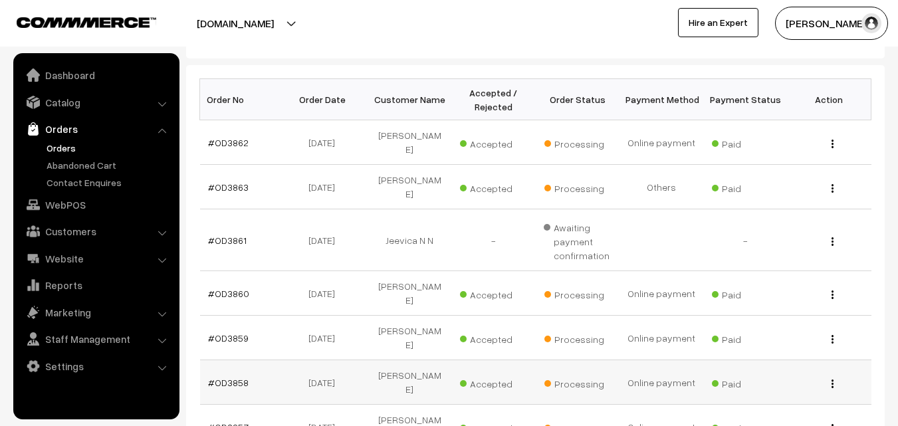
scroll to position [199, 0]
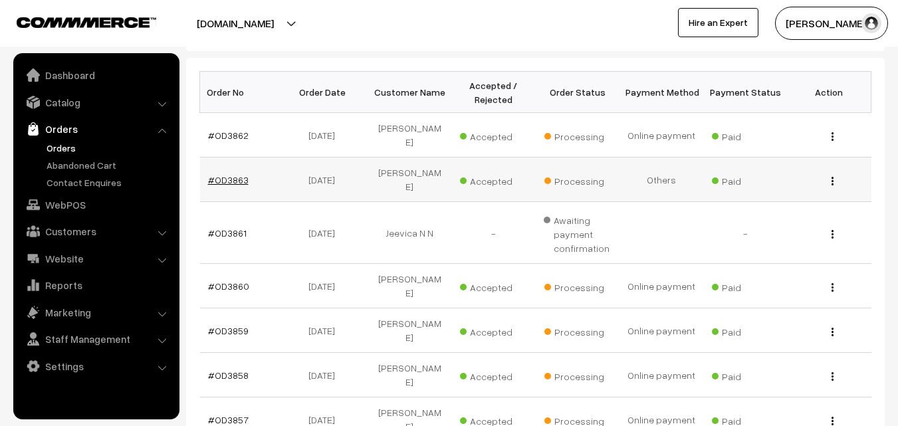
click at [230, 174] on link "#OD3863" at bounding box center [228, 179] width 41 height 11
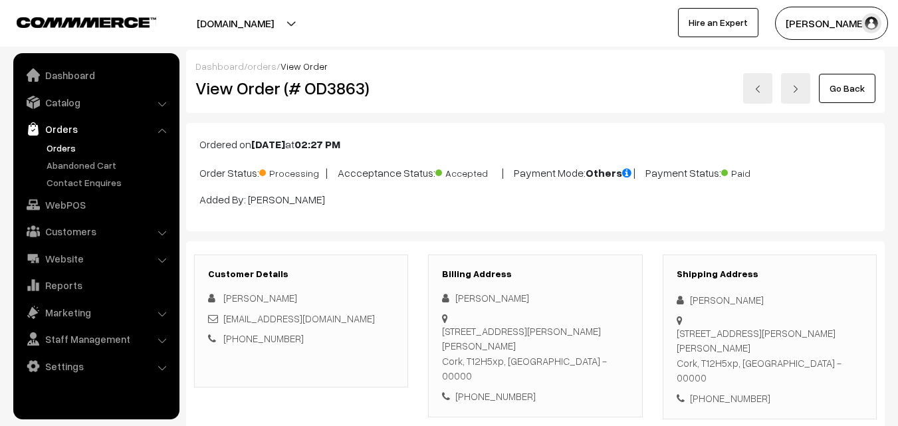
click at [830, 86] on link "Go Back" at bounding box center [846, 88] width 56 height 29
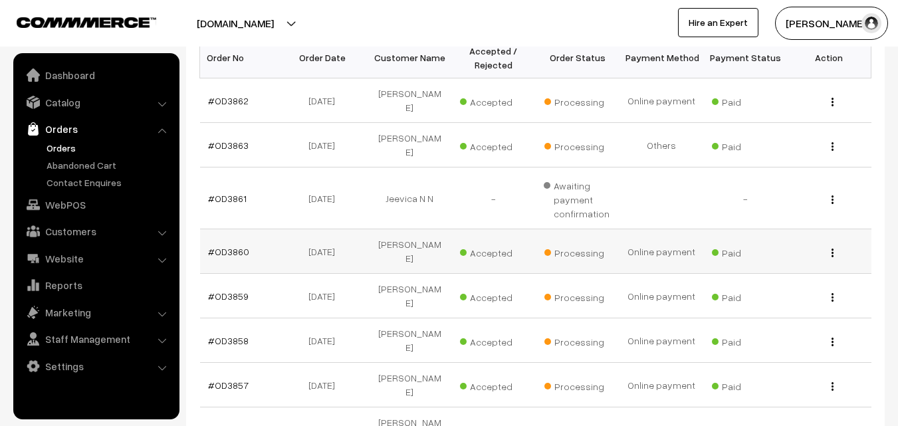
scroll to position [266, 0]
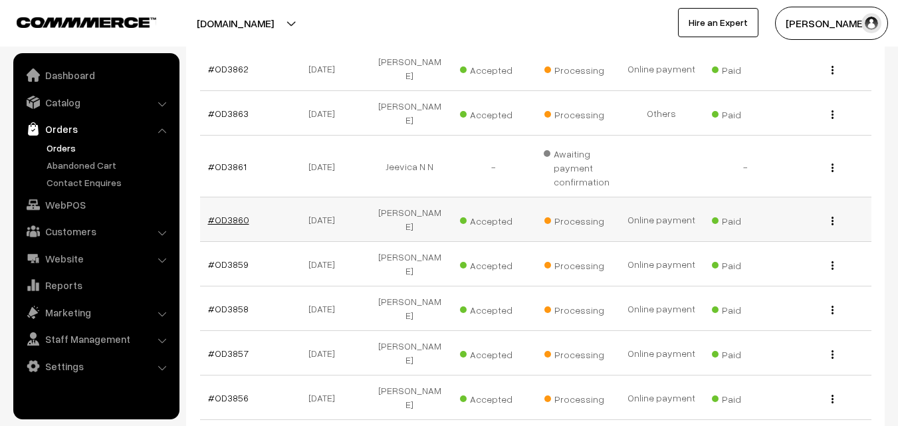
click at [237, 214] on link "#OD3860" at bounding box center [228, 219] width 41 height 11
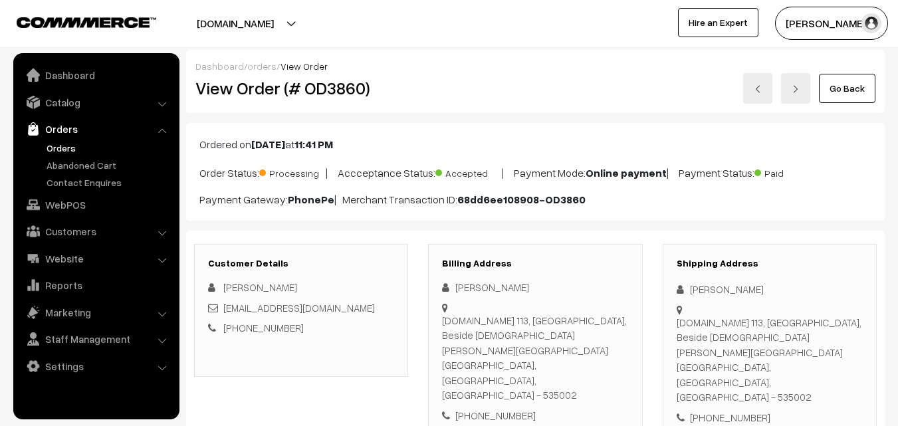
click at [840, 94] on link "Go Back" at bounding box center [846, 88] width 56 height 29
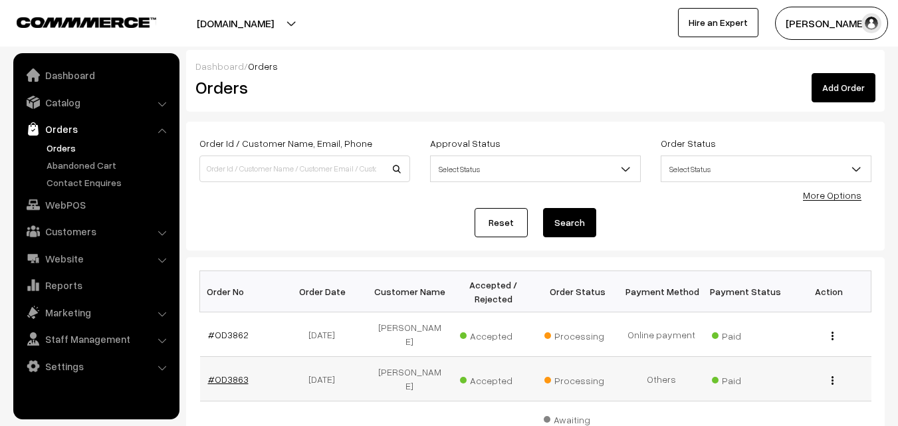
click at [233, 375] on link "#OD3863" at bounding box center [228, 378] width 41 height 11
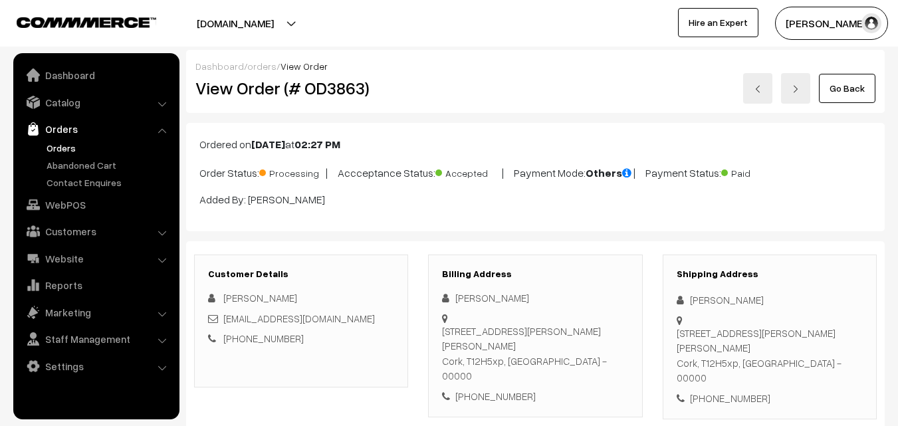
click at [854, 91] on link "Go Back" at bounding box center [846, 88] width 56 height 29
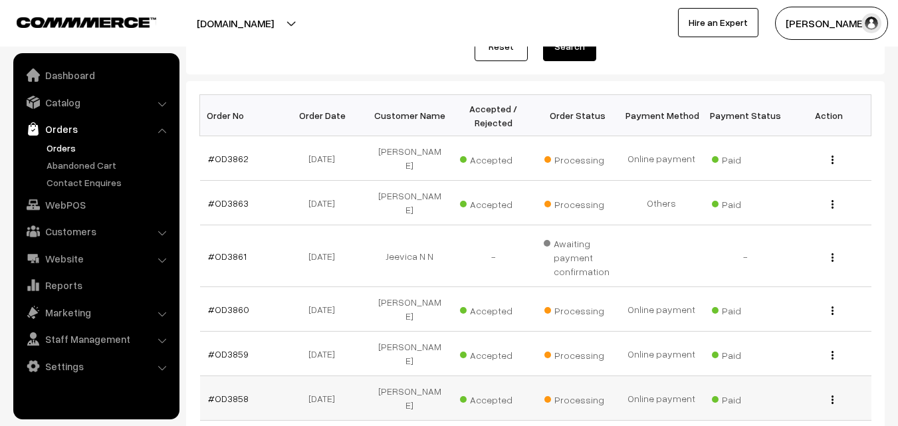
scroll to position [199, 0]
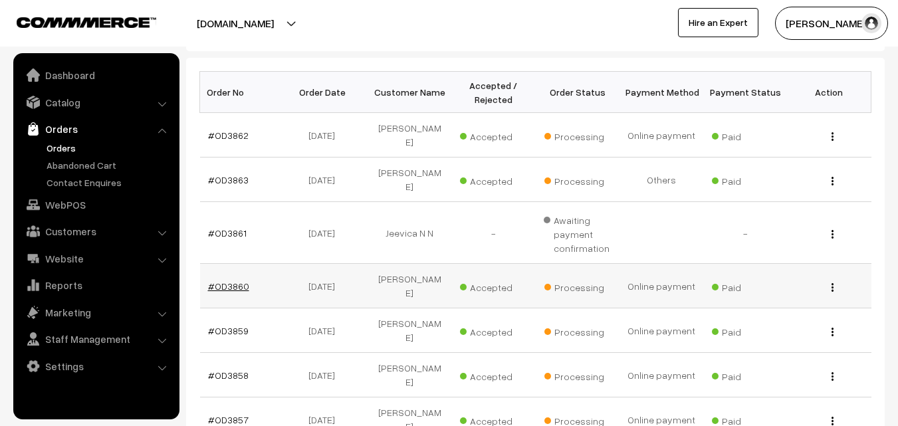
click at [238, 280] on link "#OD3860" at bounding box center [228, 285] width 41 height 11
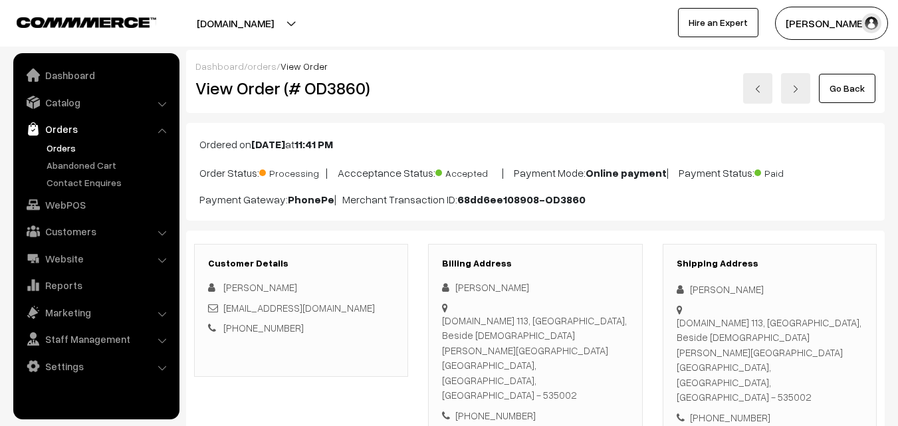
click at [846, 82] on link "Go Back" at bounding box center [846, 88] width 56 height 29
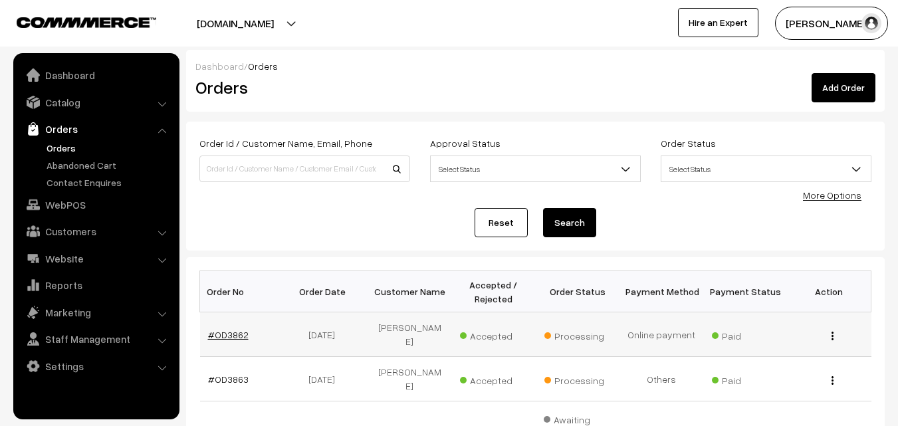
click at [235, 332] on link "#OD3862" at bounding box center [228, 334] width 41 height 11
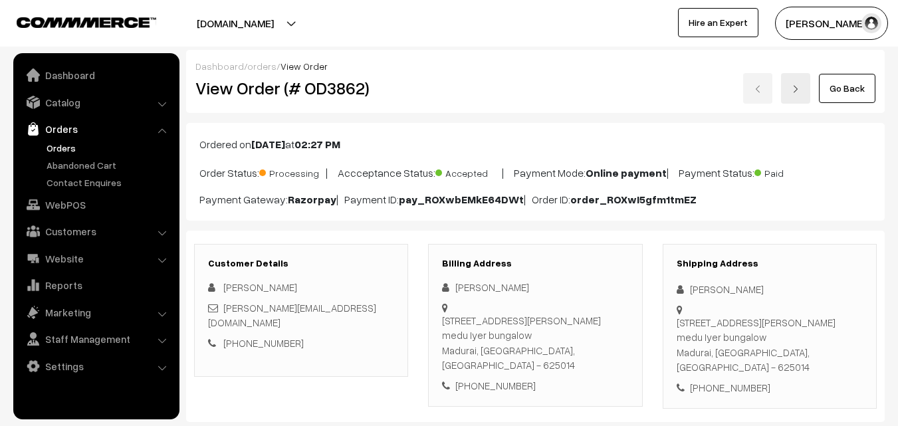
click at [848, 92] on link "Go Back" at bounding box center [846, 88] width 56 height 29
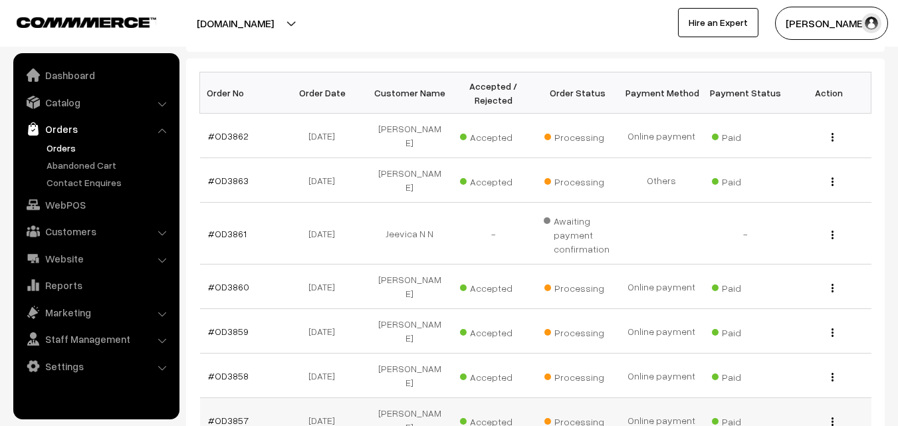
scroll to position [199, 0]
click at [235, 369] on link "#OD3858" at bounding box center [228, 374] width 41 height 11
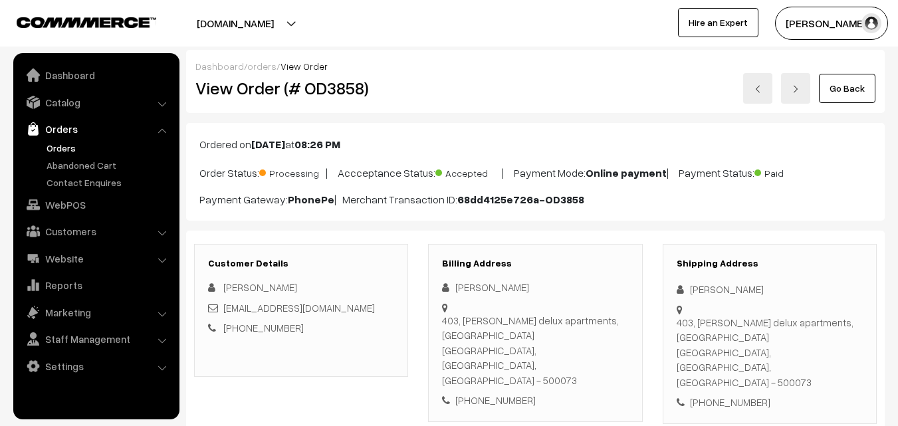
click at [848, 86] on link "Go Back" at bounding box center [846, 88] width 56 height 29
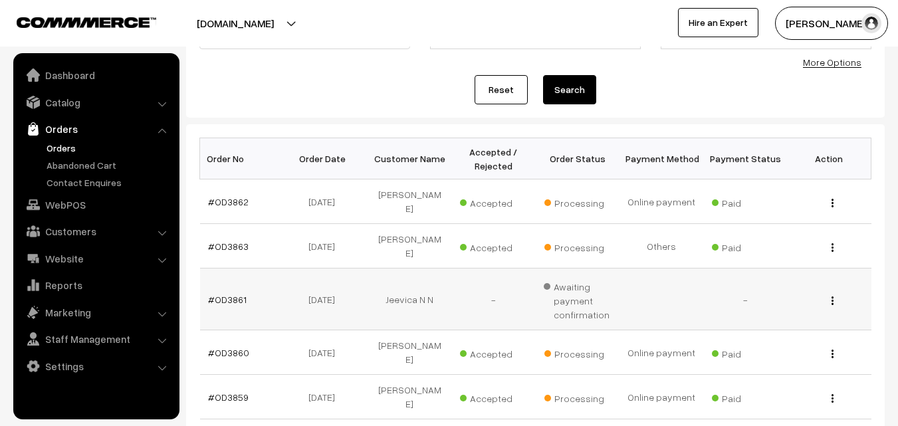
scroll to position [266, 0]
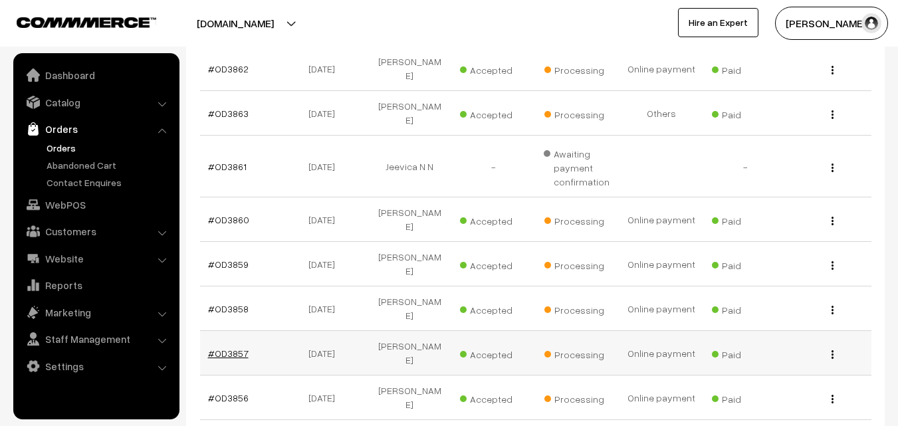
click at [238, 347] on link "#OD3857" at bounding box center [228, 352] width 41 height 11
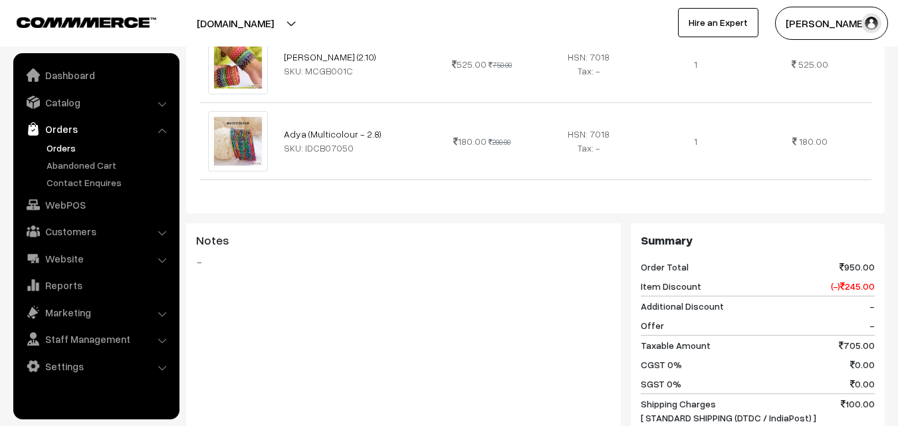
scroll to position [266, 0]
